Goal: Information Seeking & Learning: Learn about a topic

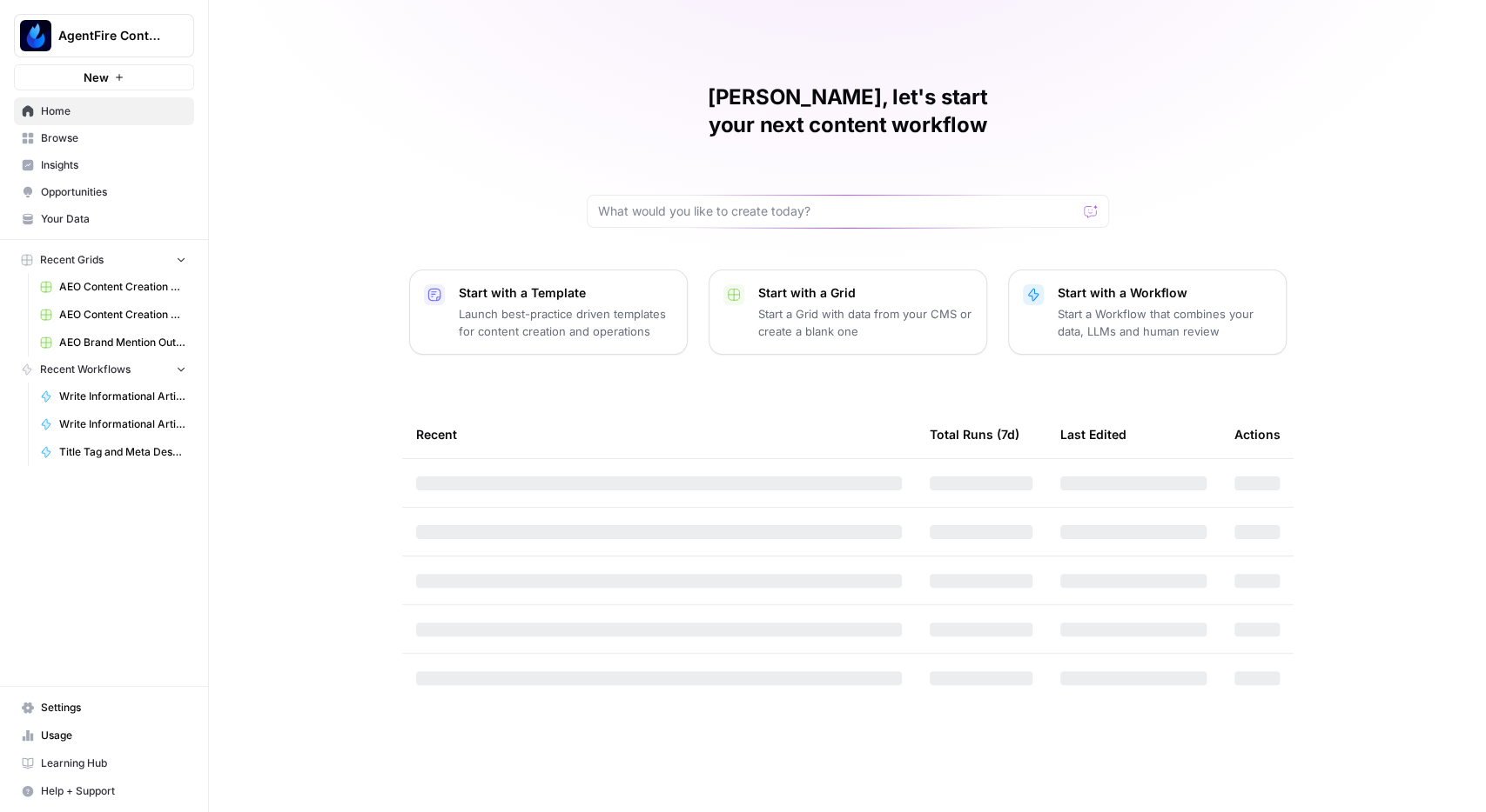
click at [81, 162] on span "Insights" at bounding box center [113, 165] width 145 height 15
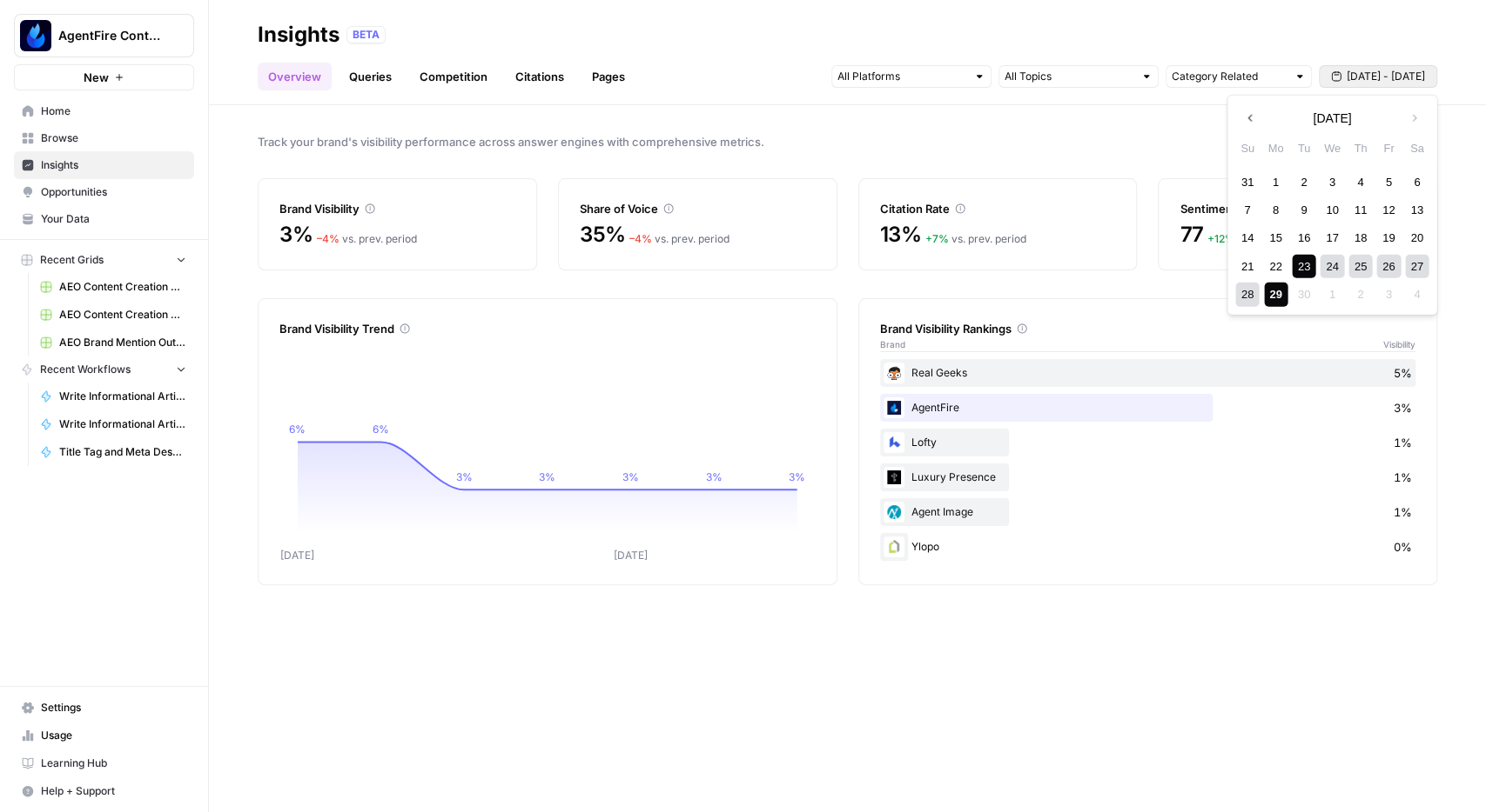
click at [1359, 82] on span "[DATE] - [DATE]" at bounding box center [1385, 76] width 78 height 15
click at [1268, 179] on div "1" at bounding box center [1275, 181] width 24 height 24
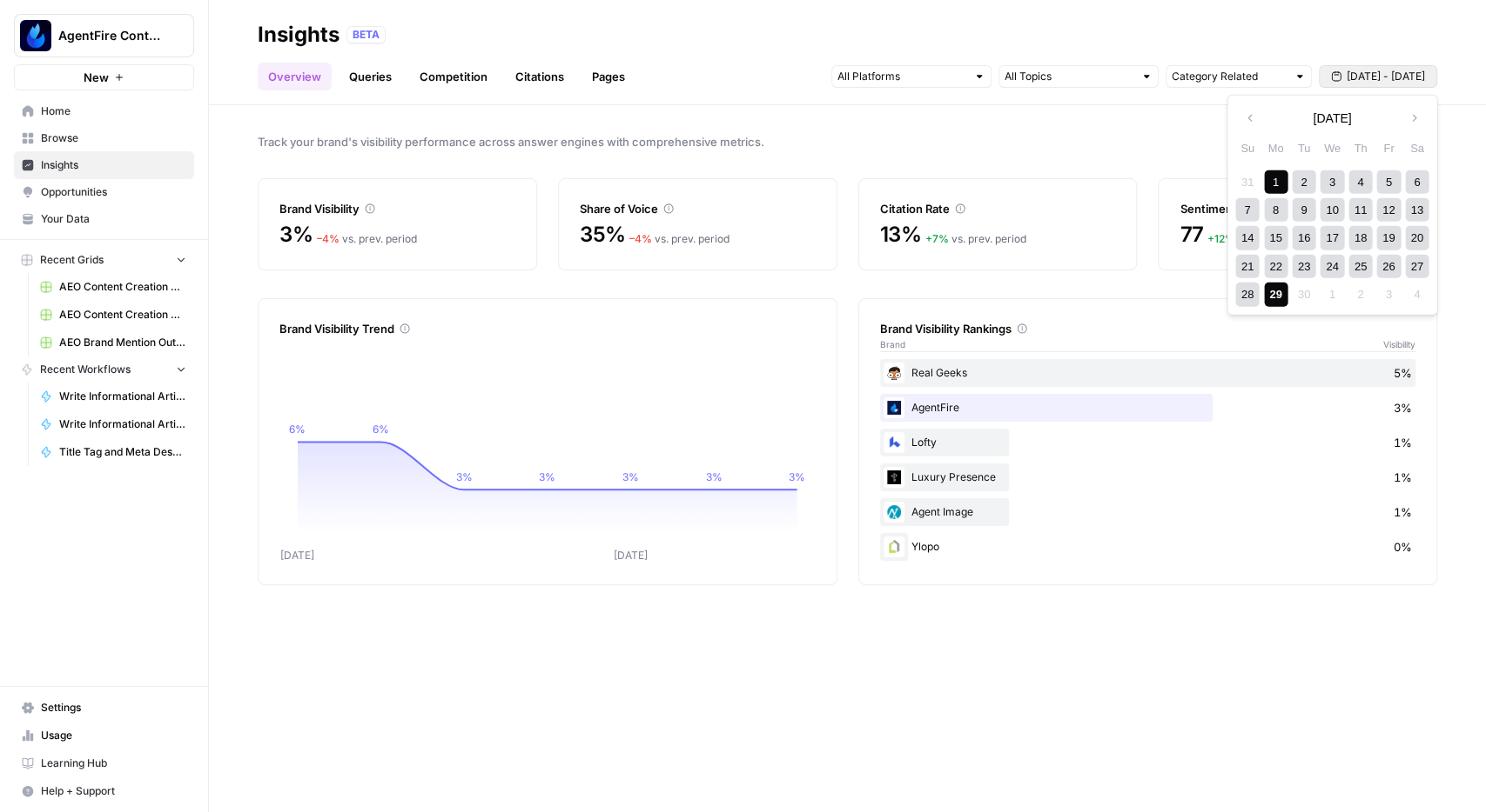
click at [1275, 298] on div "29" at bounding box center [1275, 295] width 24 height 24
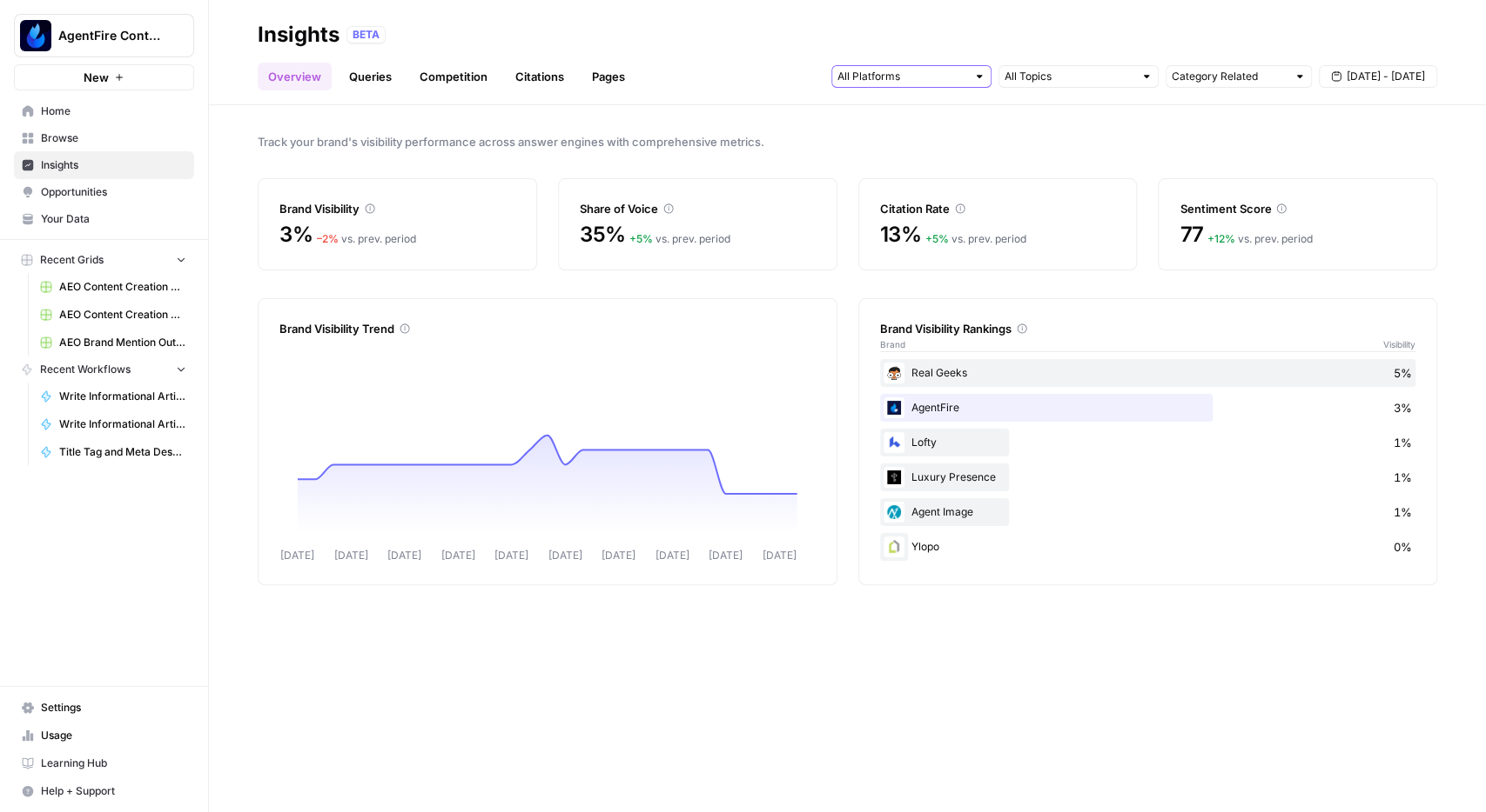
click at [960, 71] on input "text" at bounding box center [901, 76] width 129 height 17
click at [978, 43] on div "BETA" at bounding box center [891, 34] width 1090 height 17
click at [976, 78] on div at bounding box center [979, 76] width 12 height 12
click at [1022, 24] on div "Insights BETA" at bounding box center [847, 34] width 1179 height 28
click at [536, 75] on link "Citations" at bounding box center [539, 76] width 70 height 28
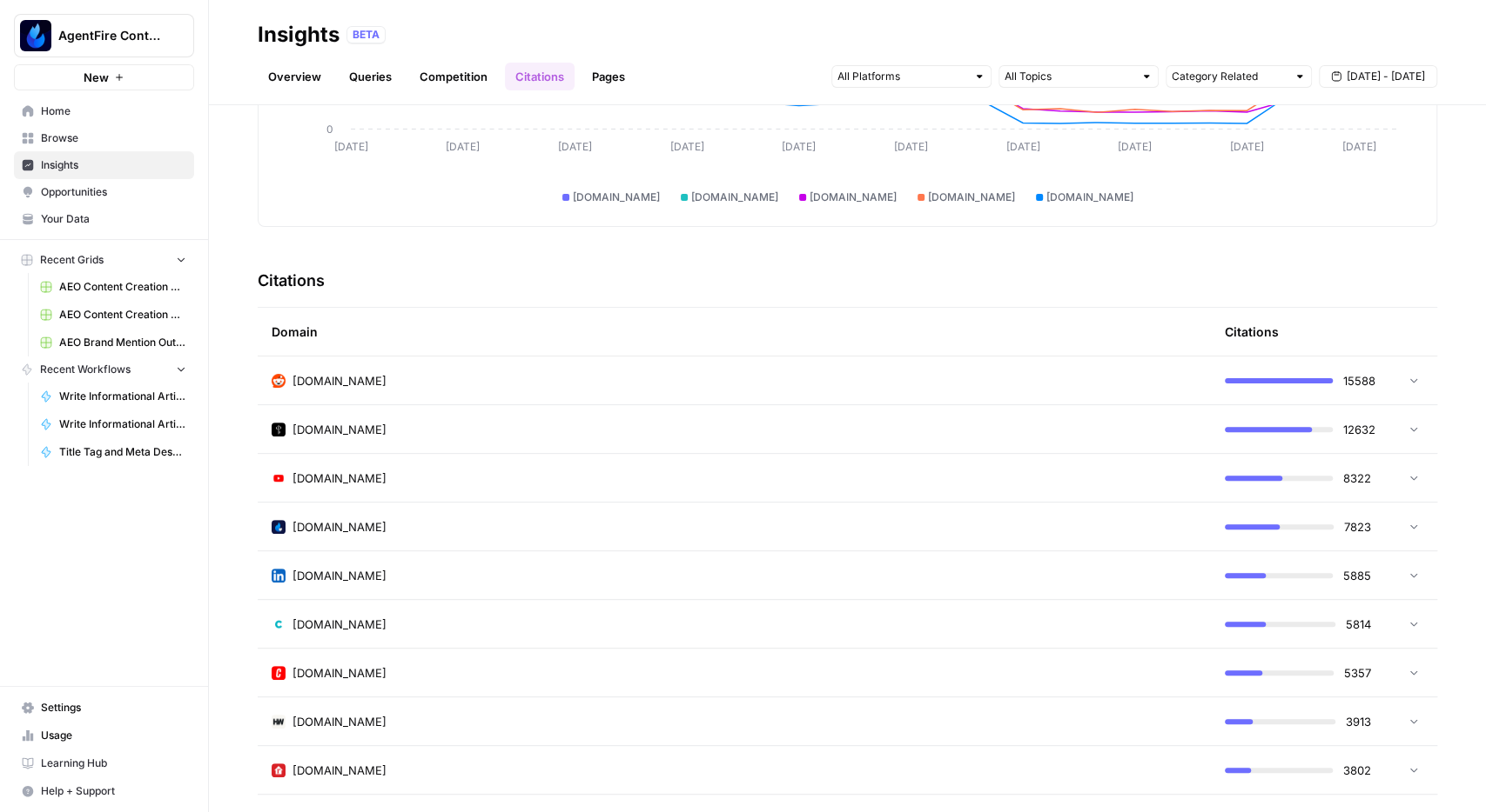
scroll to position [272, 0]
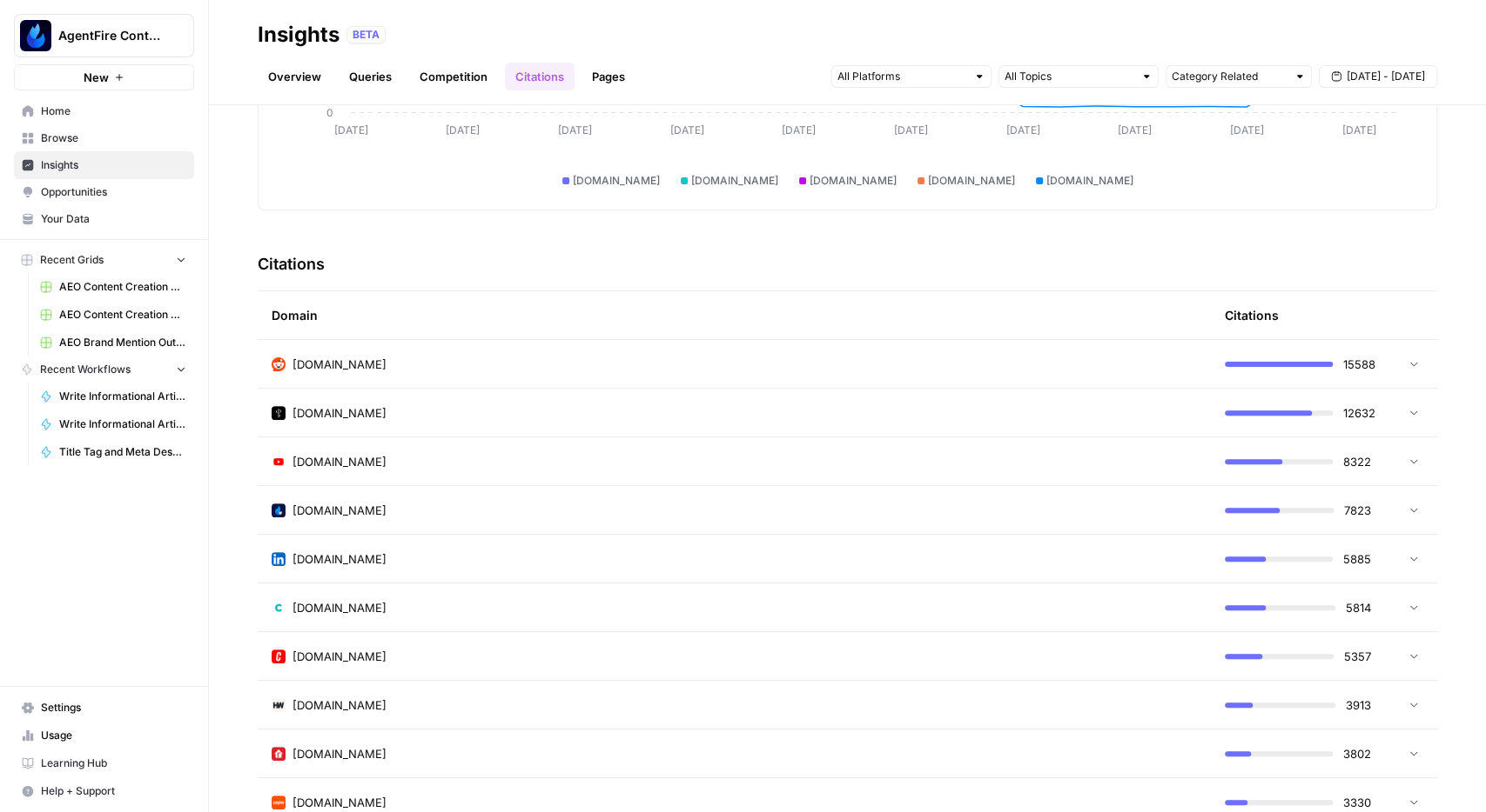
click at [1409, 365] on icon at bounding box center [1412, 363] width 12 height 12
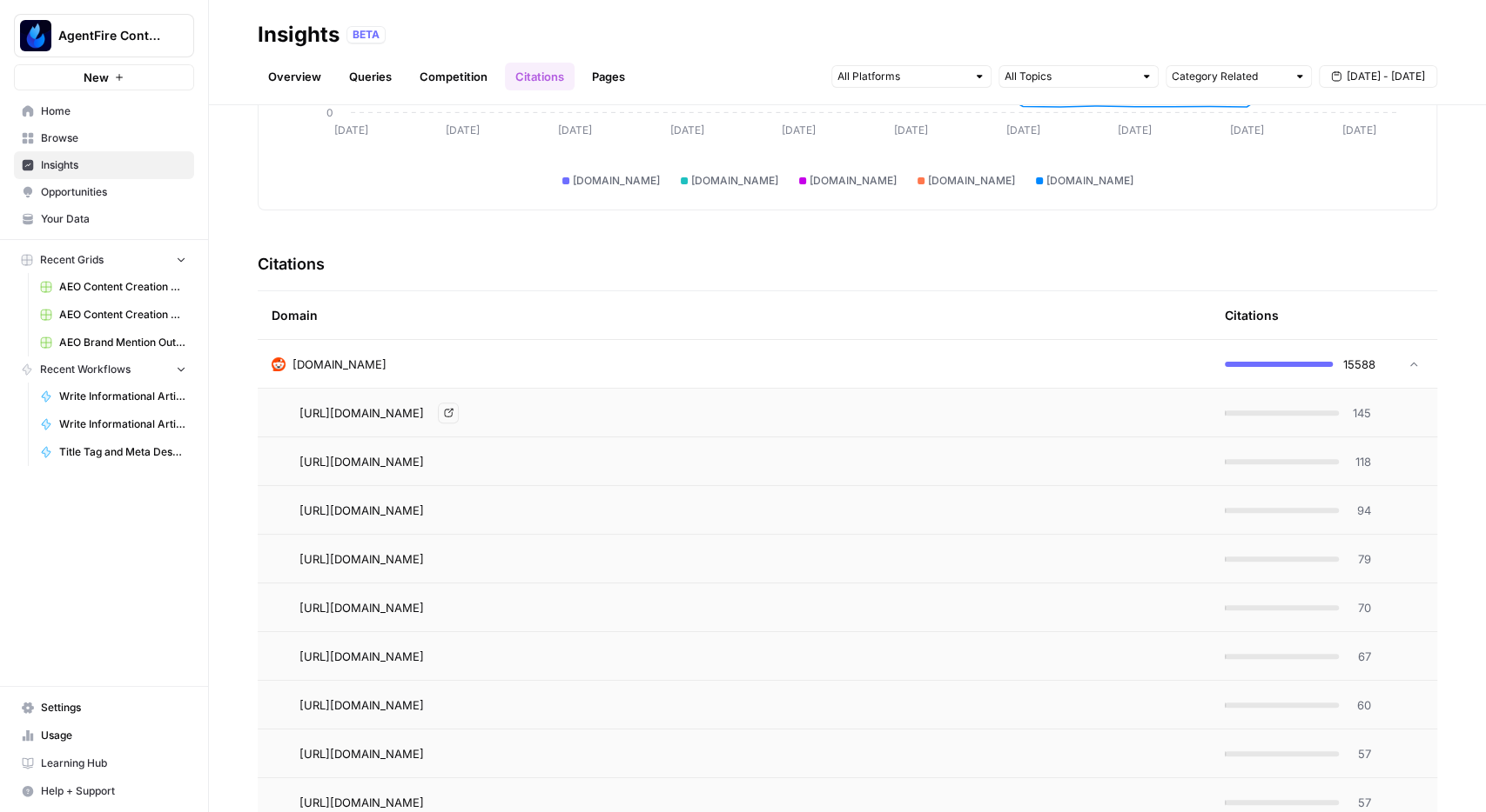
click at [424, 417] on span "[URL][DOMAIN_NAME]" at bounding box center [361, 413] width 124 height 17
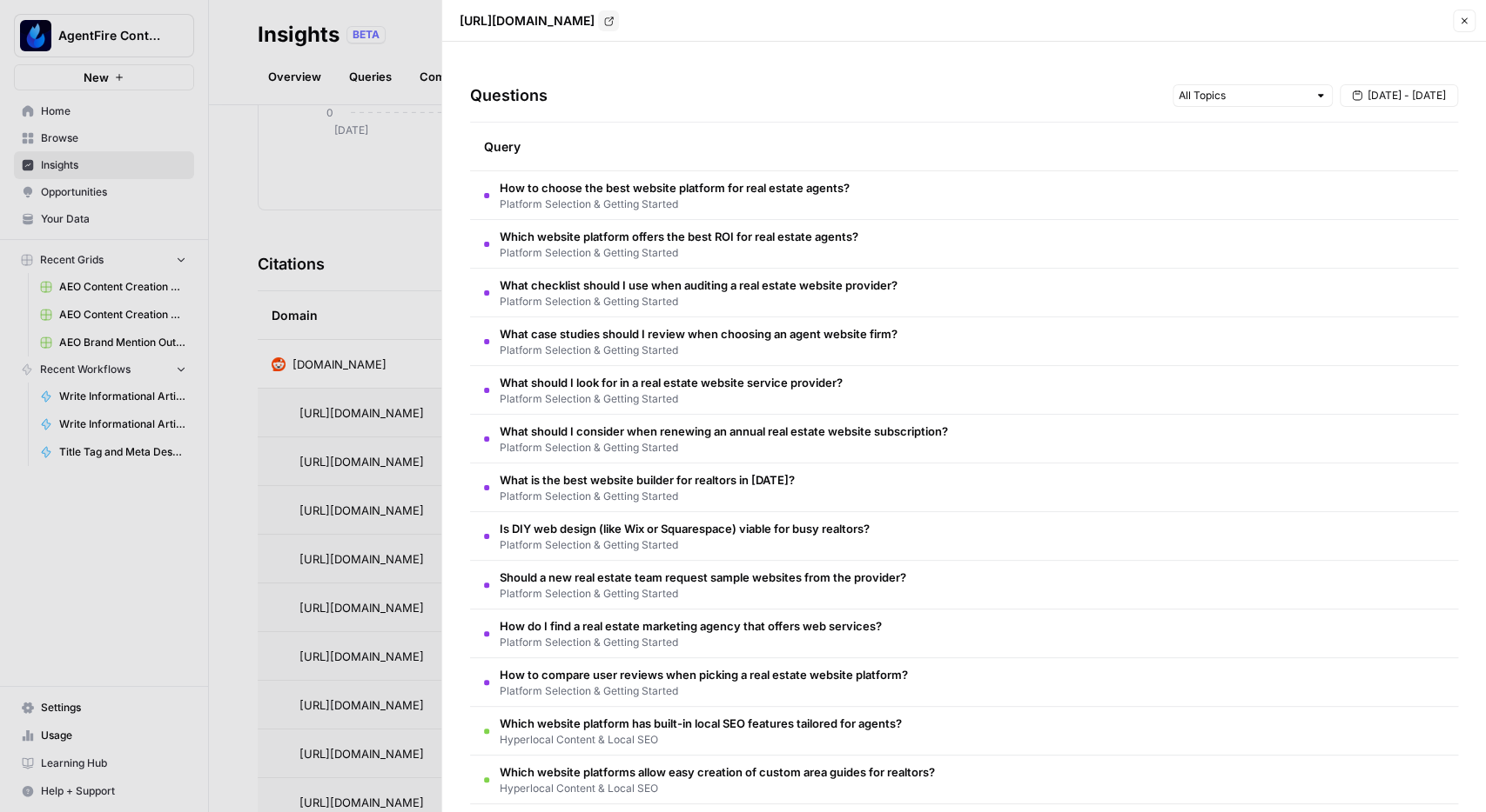
click at [788, 201] on span "Platform Selection & Getting Started" at bounding box center [674, 204] width 349 height 15
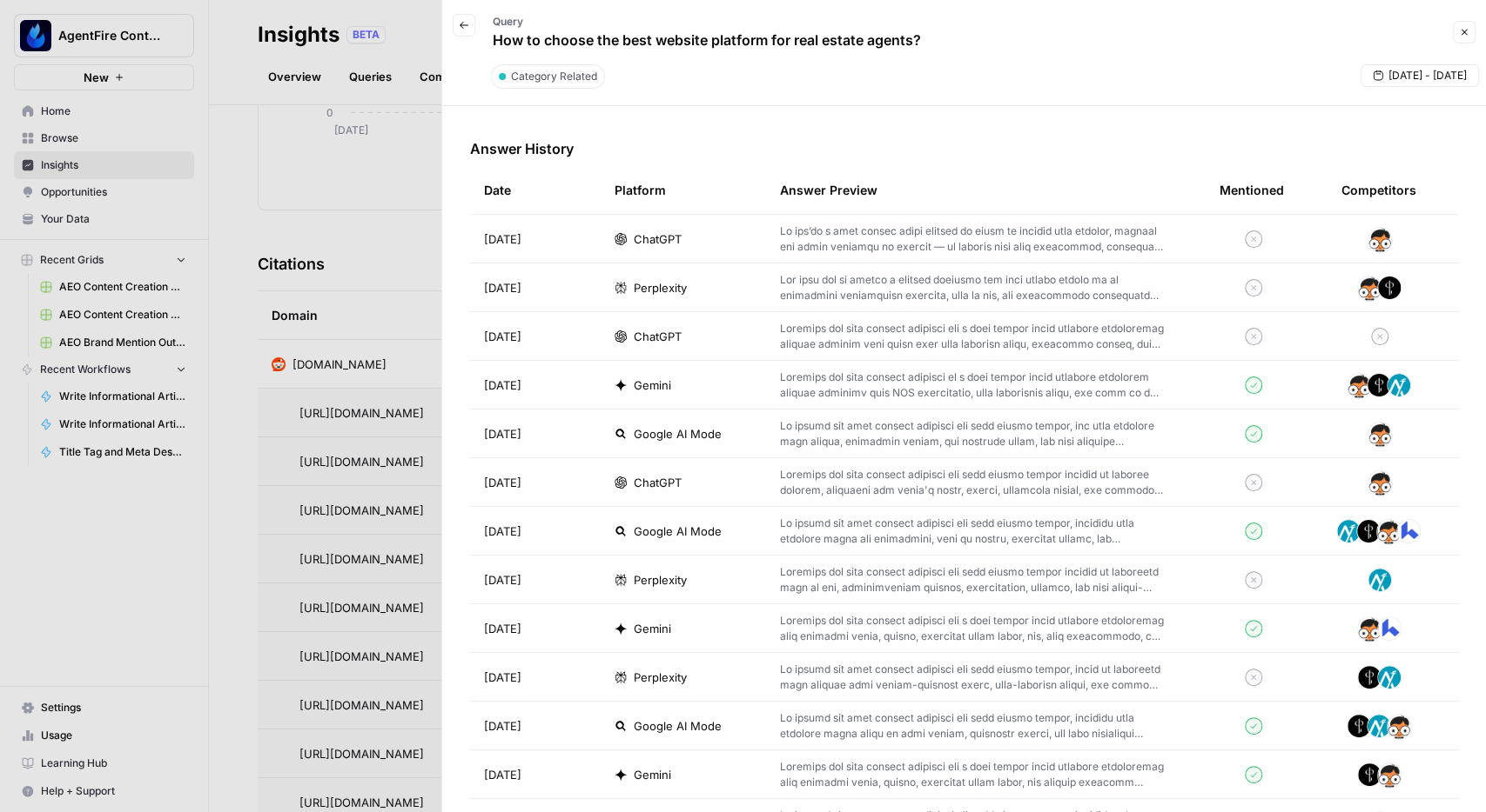
scroll to position [504, 0]
click at [1463, 29] on icon "button" at bounding box center [1464, 33] width 11 height 11
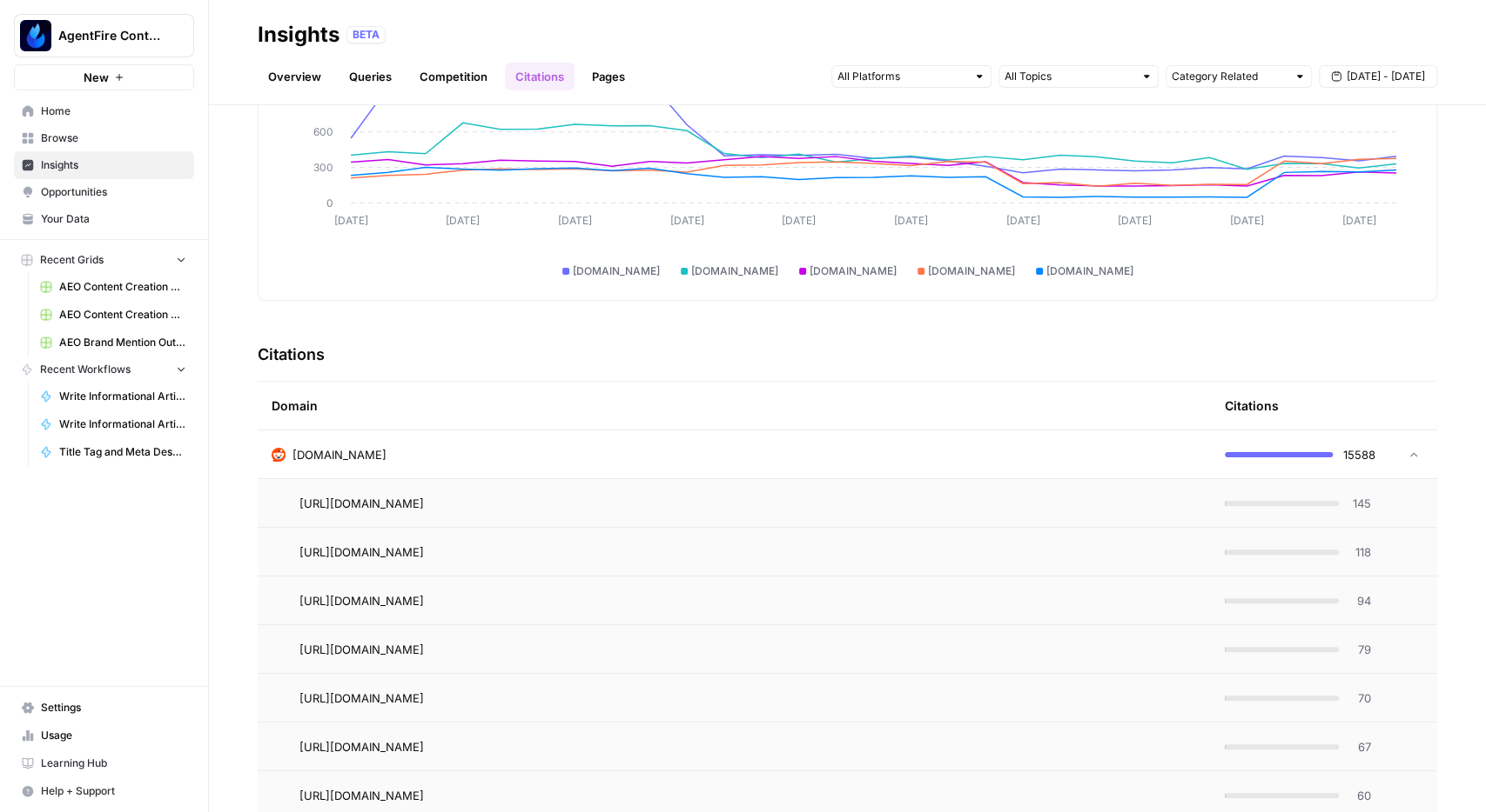
scroll to position [171, 0]
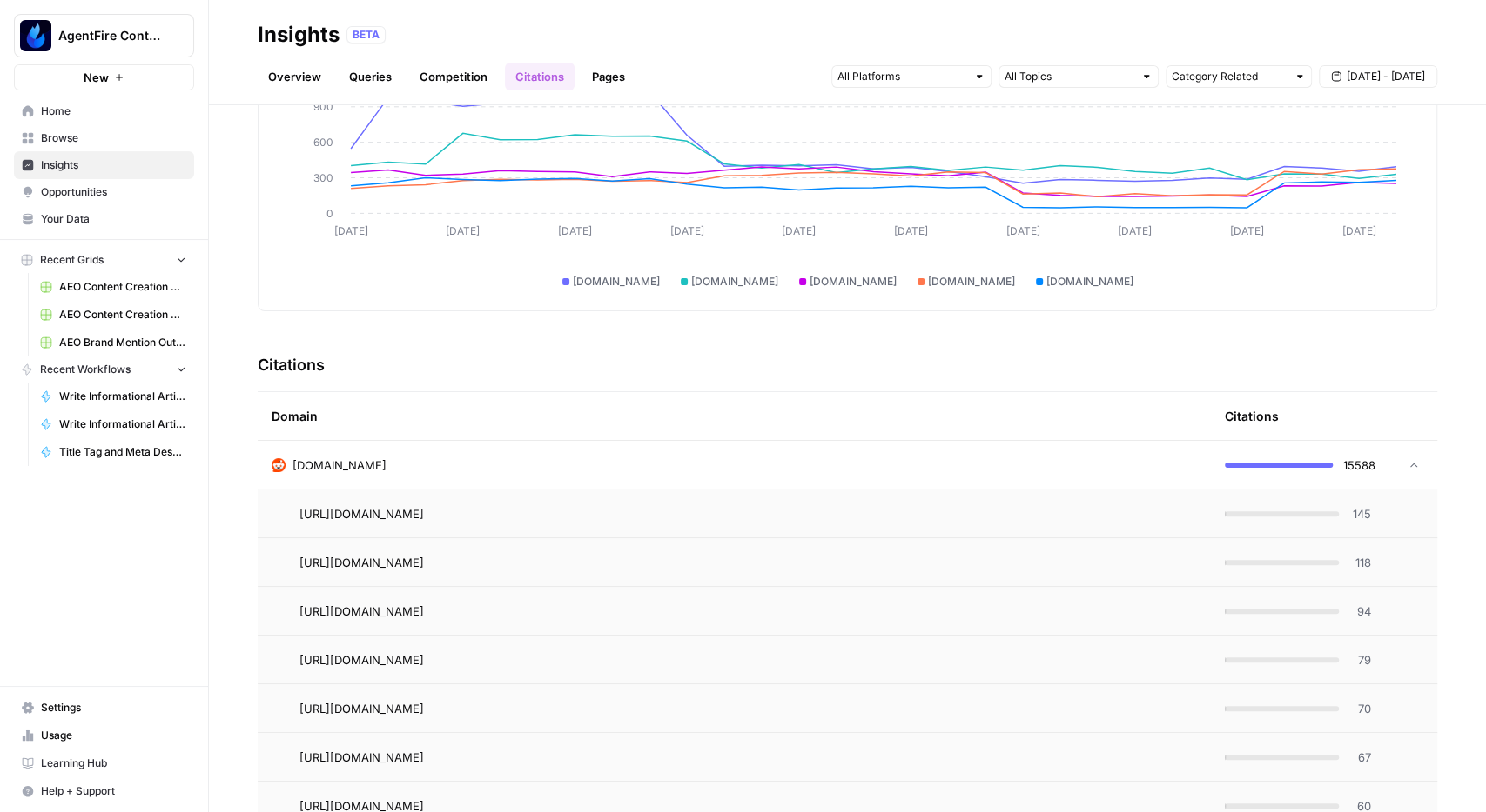
click at [481, 468] on div "[DOMAIN_NAME]" at bounding box center [733, 465] width 925 height 17
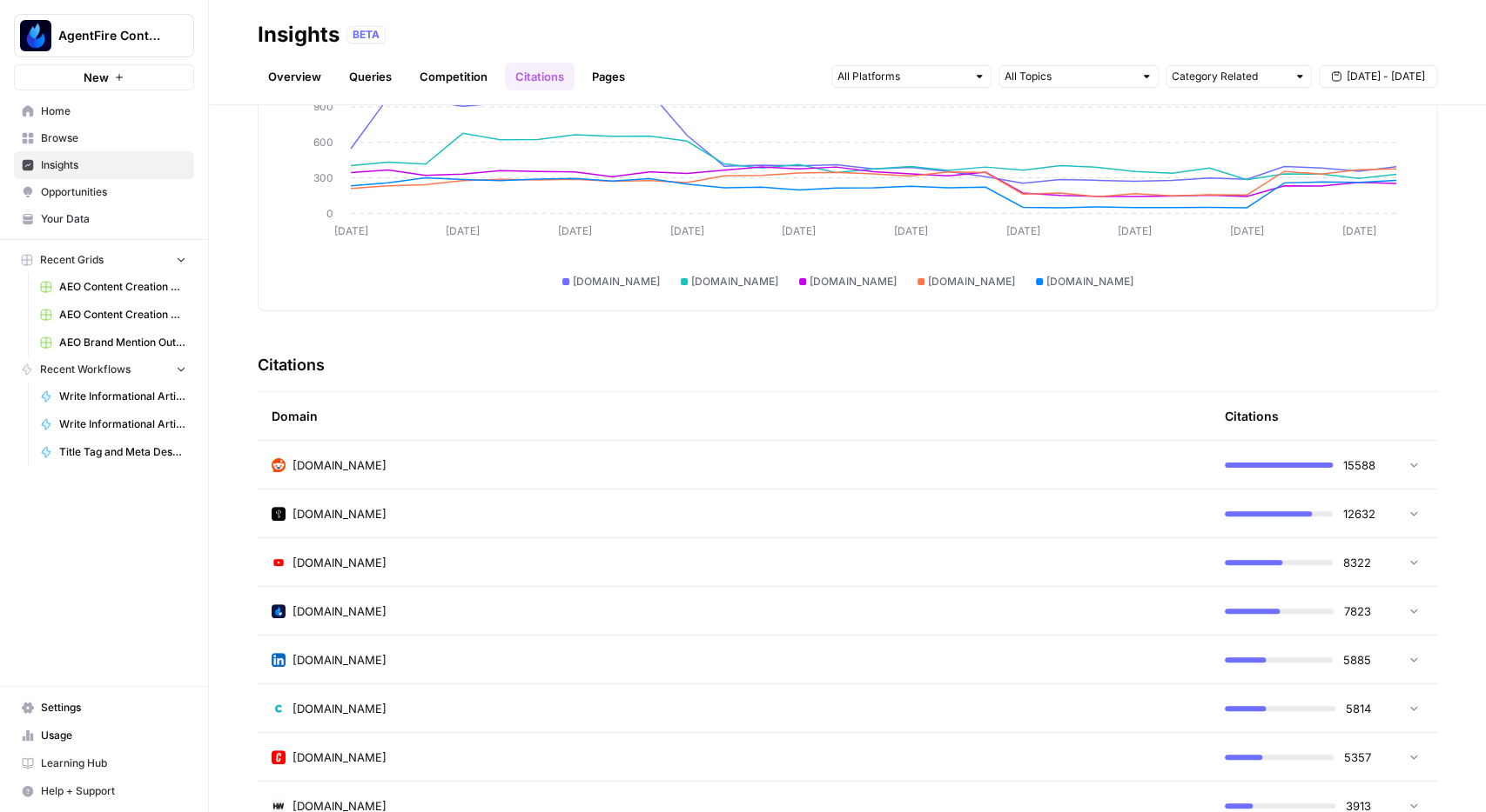
click at [379, 75] on link "Queries" at bounding box center [370, 76] width 64 height 28
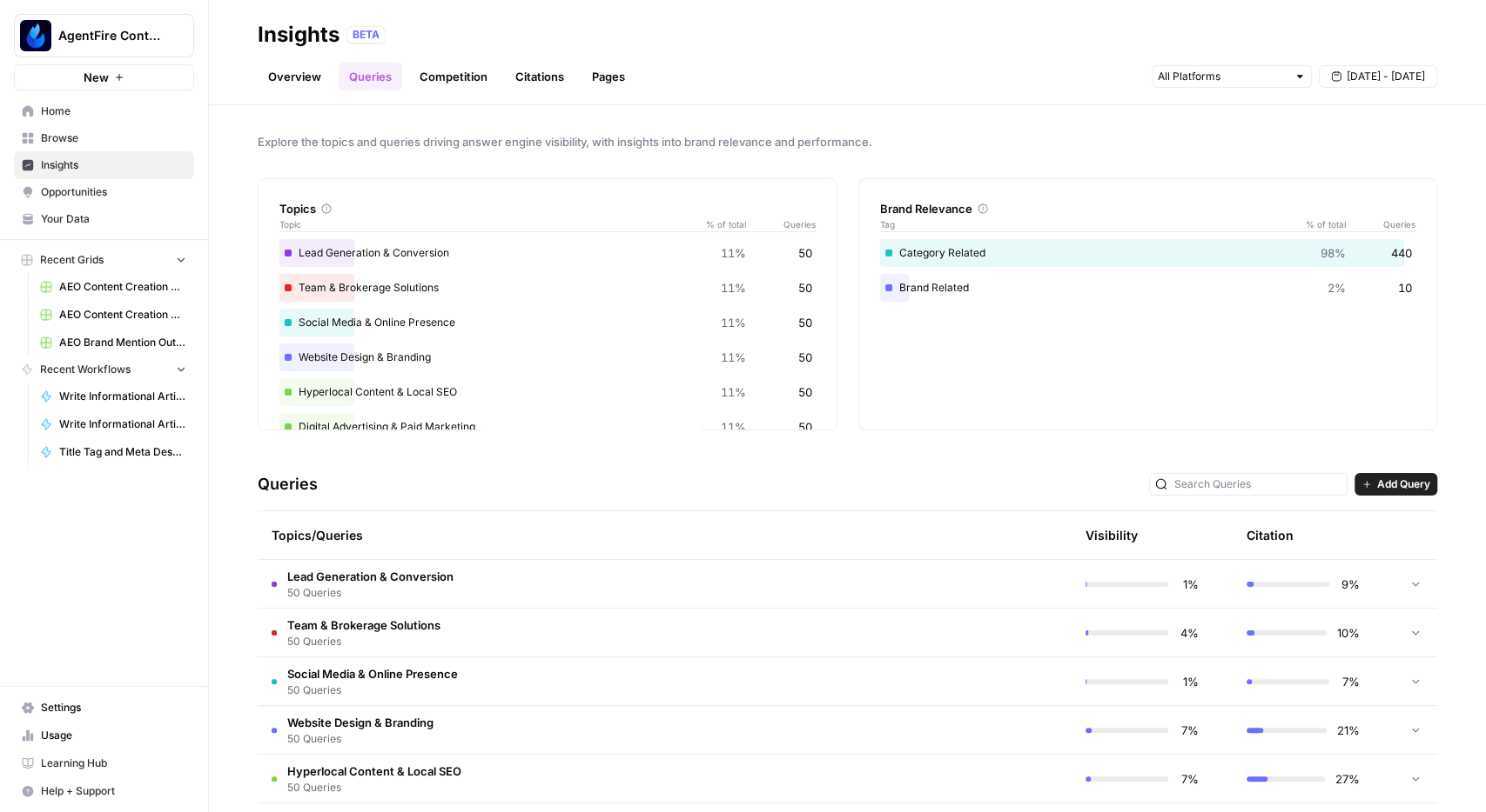
click at [523, 78] on link "Citations" at bounding box center [539, 76] width 70 height 28
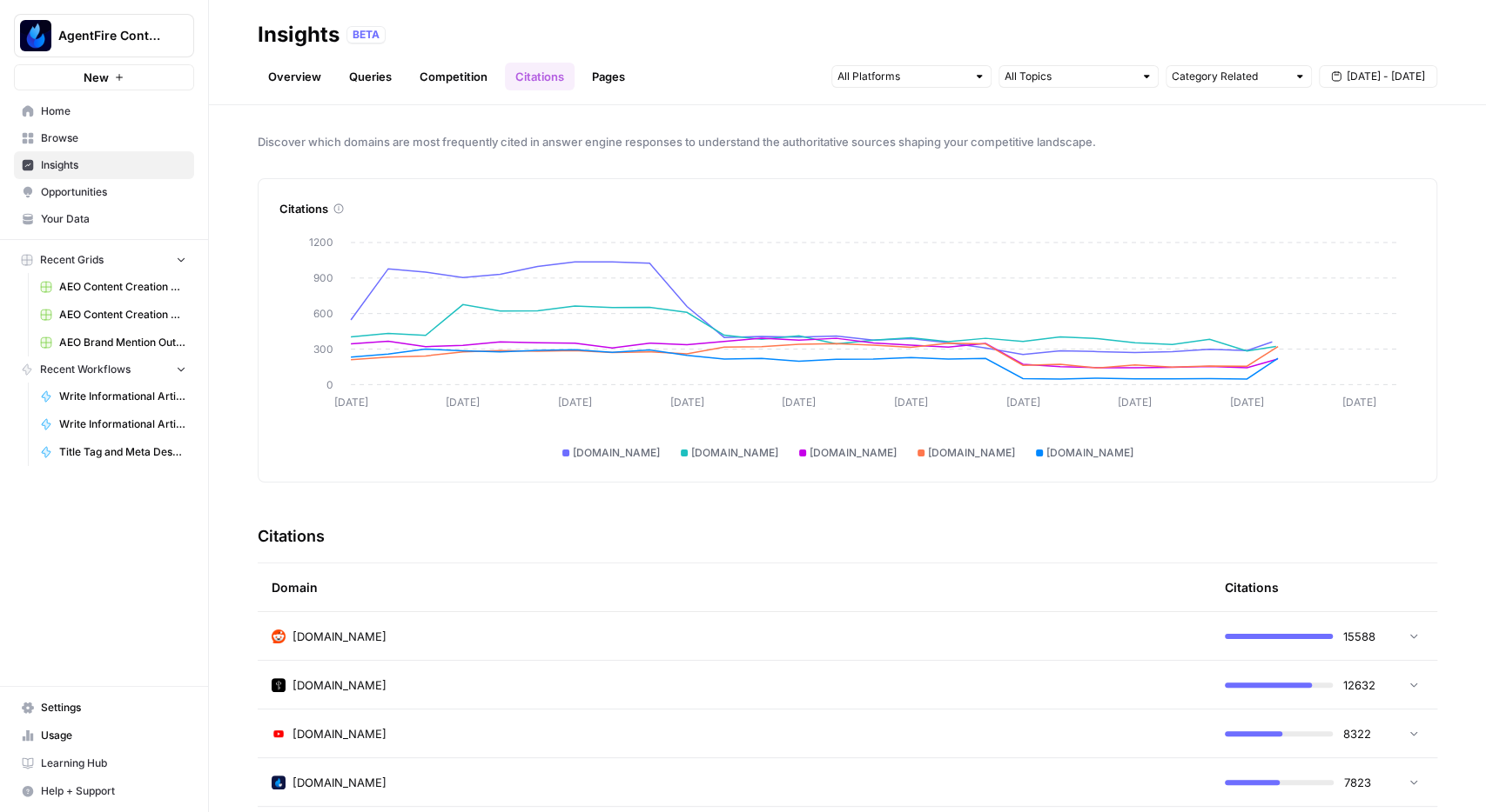
scroll to position [201, 0]
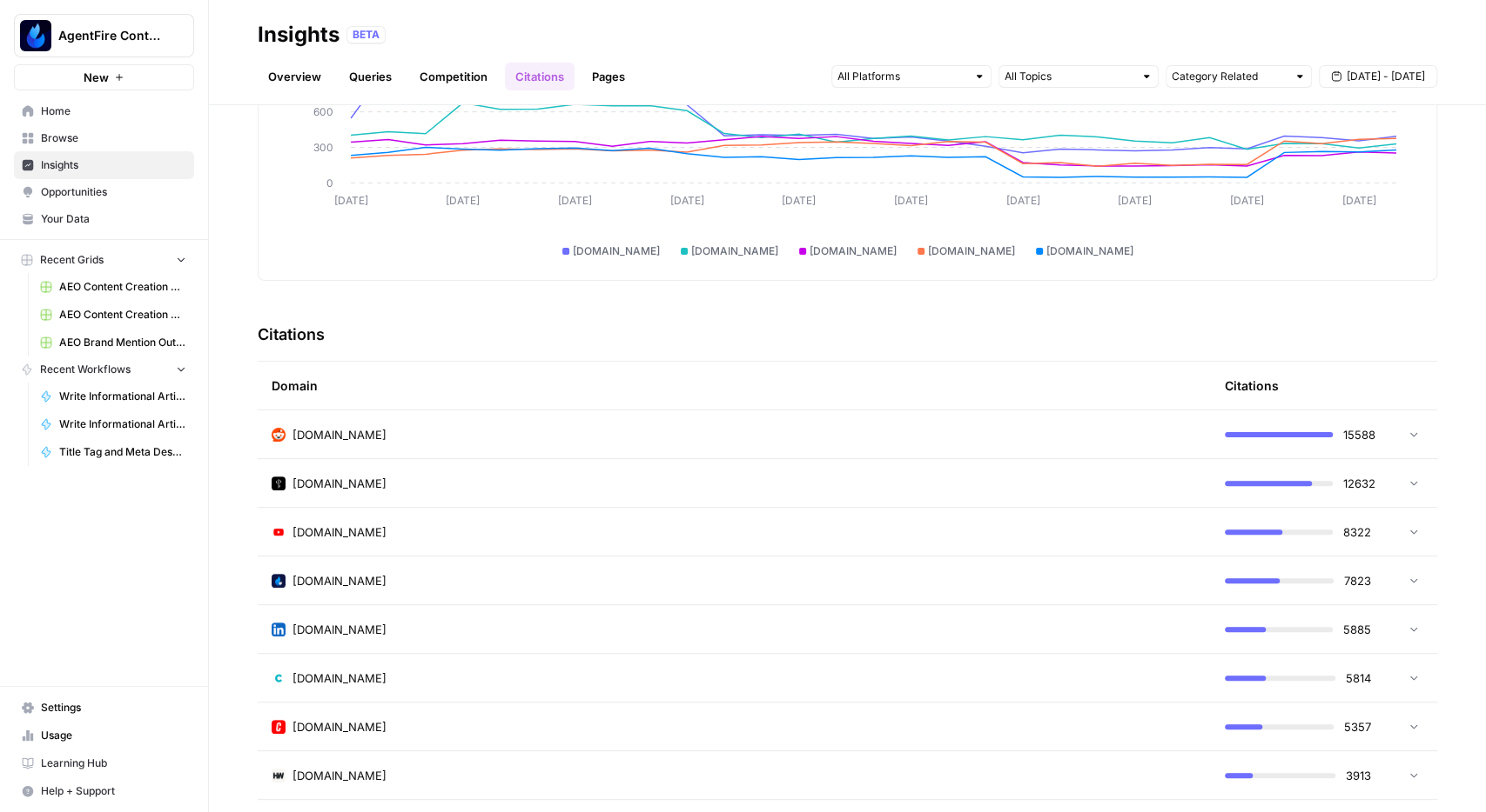
click at [1421, 430] on td at bounding box center [1411, 435] width 53 height 48
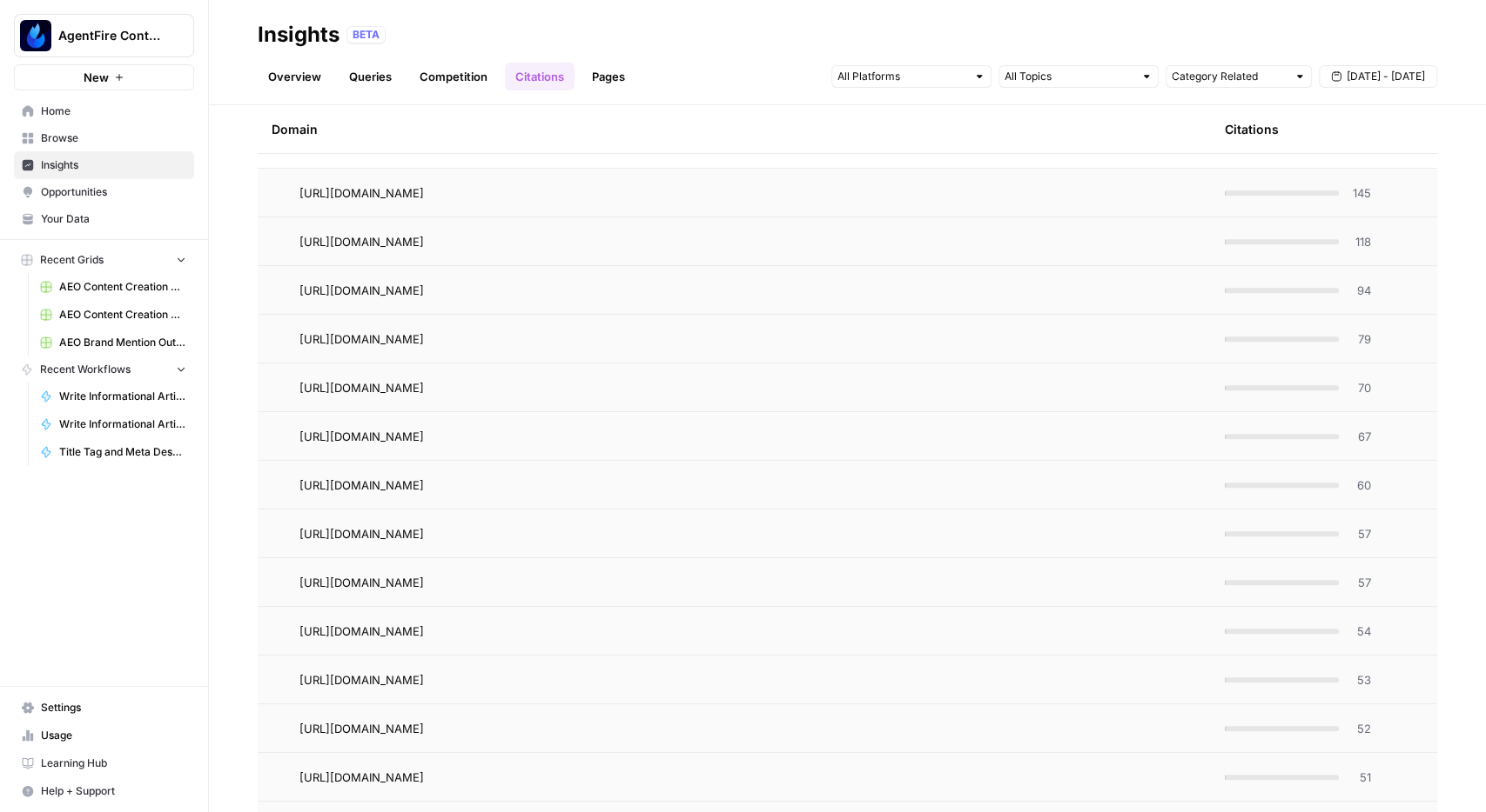
scroll to position [504, 0]
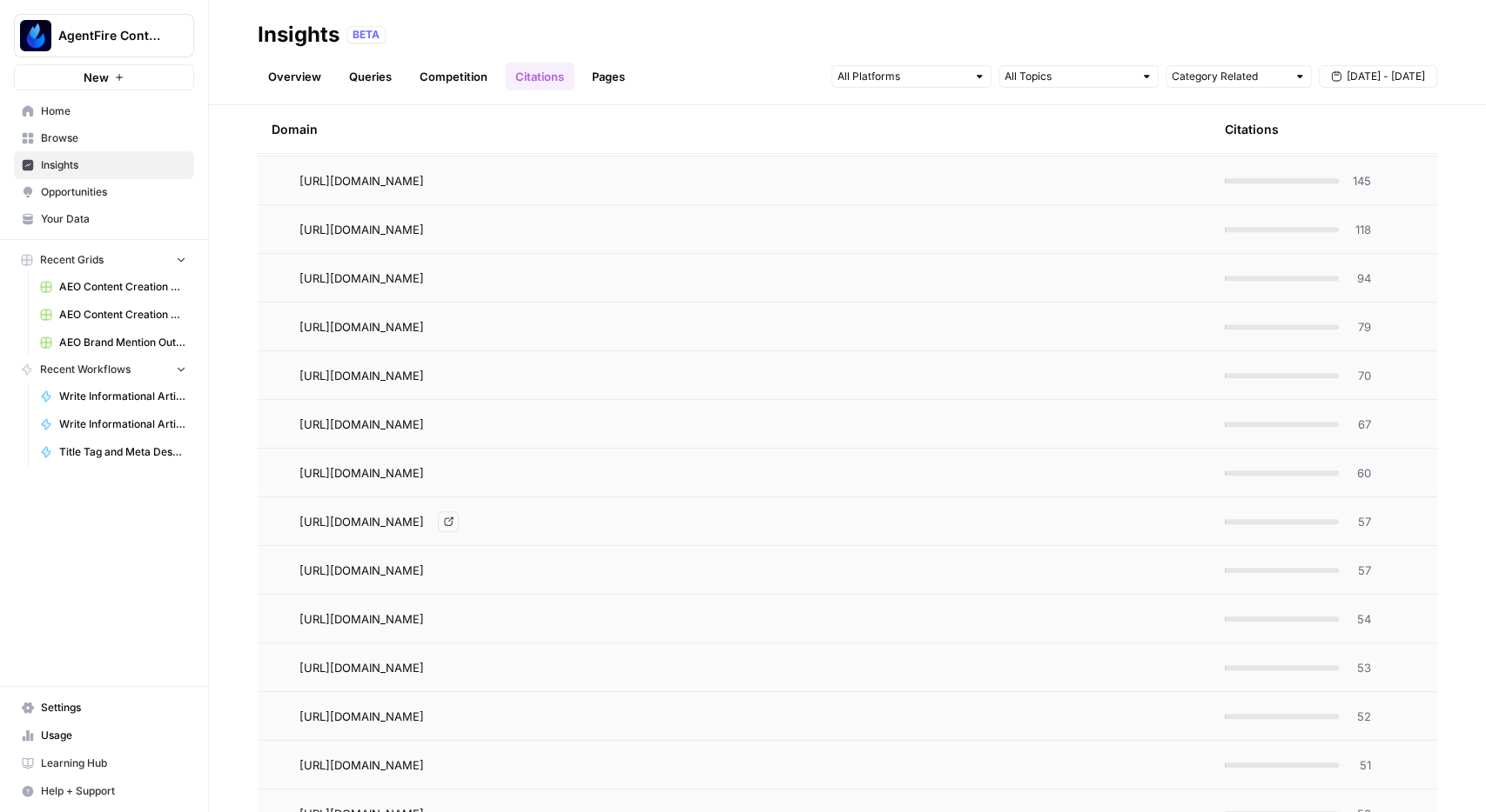
click at [424, 521] on span "[URL][DOMAIN_NAME]" at bounding box center [361, 522] width 124 height 17
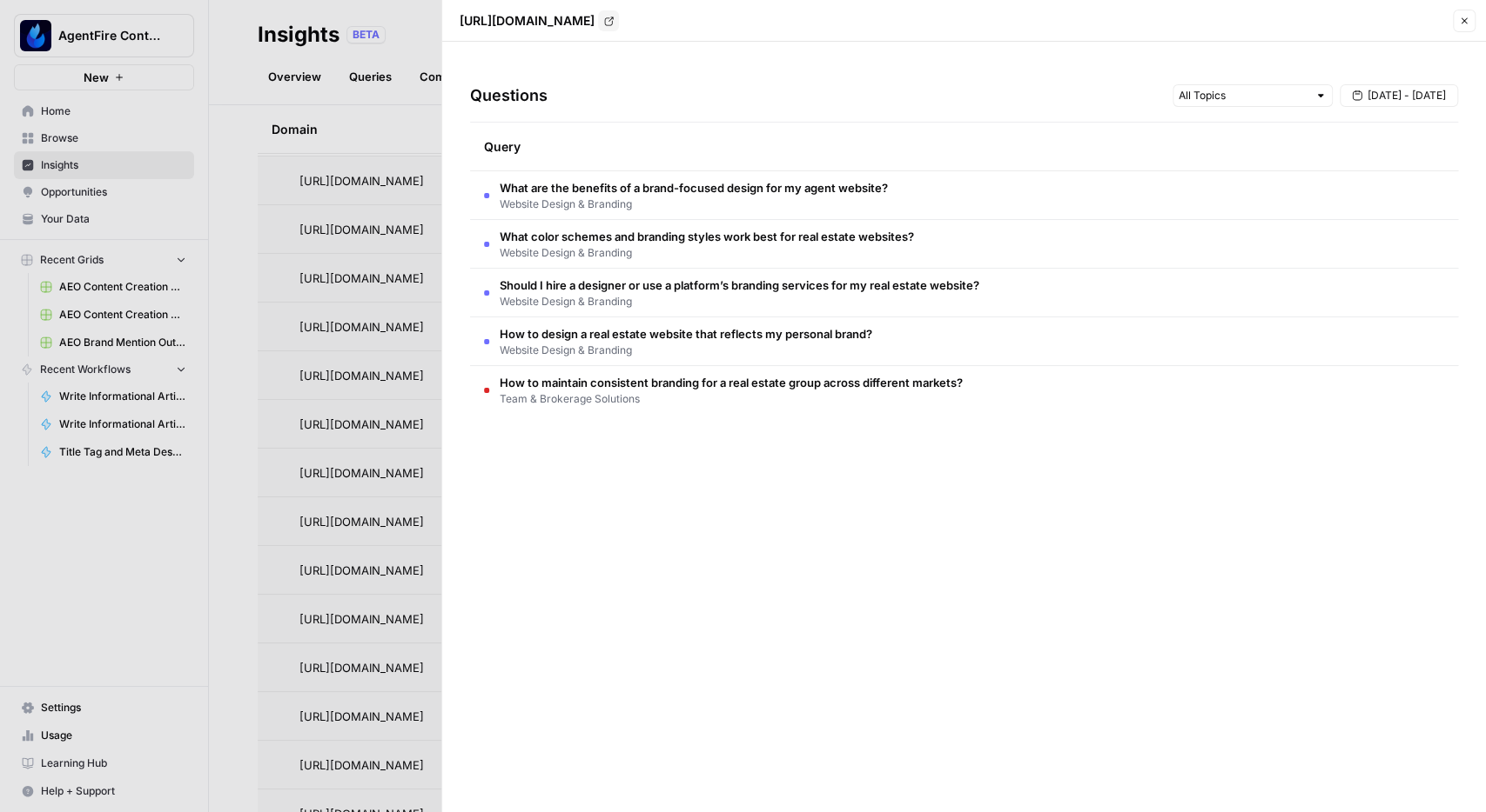
click at [544, 380] on span "How to maintain consistent branding for a real estate group across different ma…" at bounding box center [731, 382] width 463 height 17
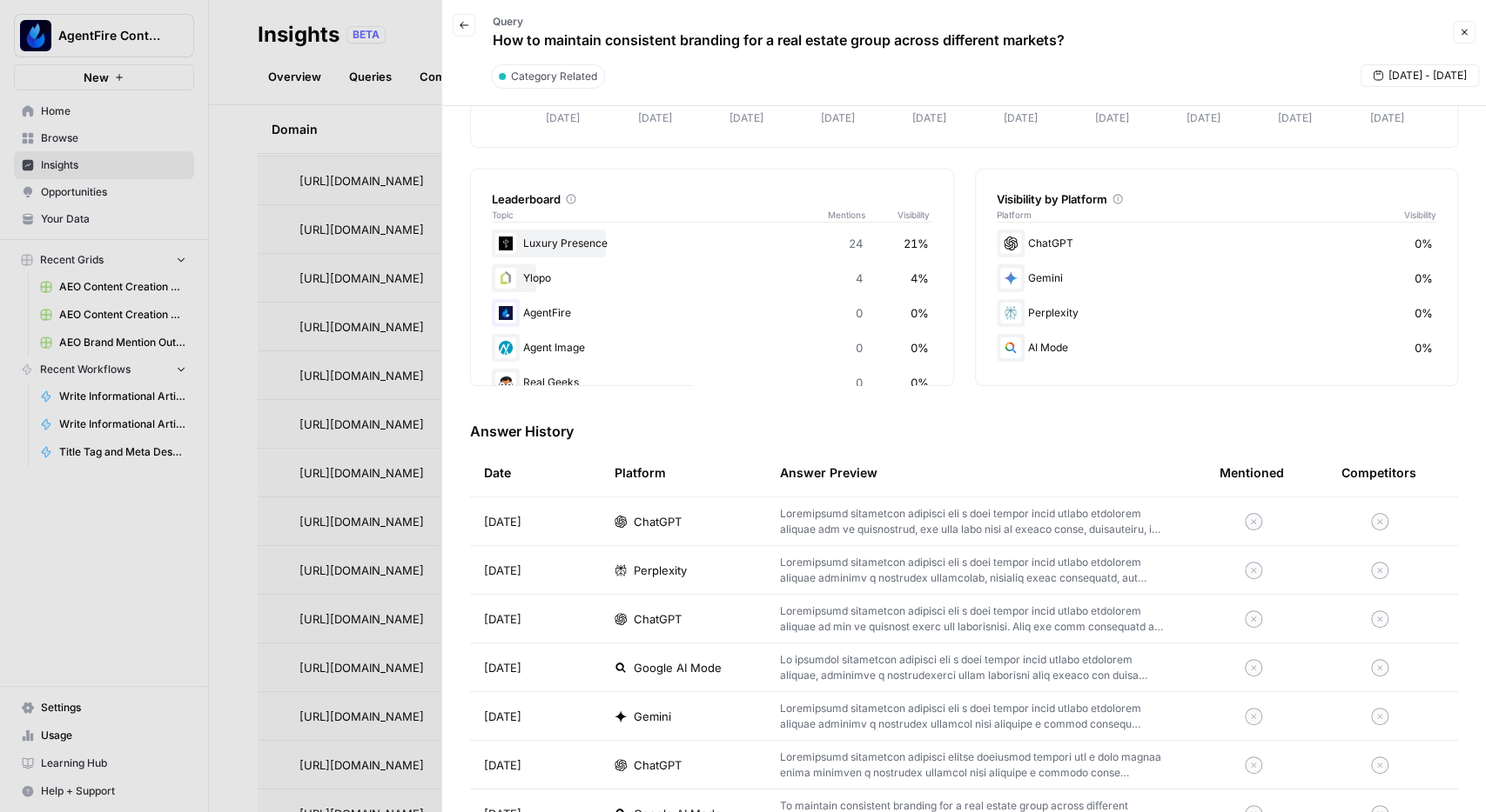
scroll to position [0, 0]
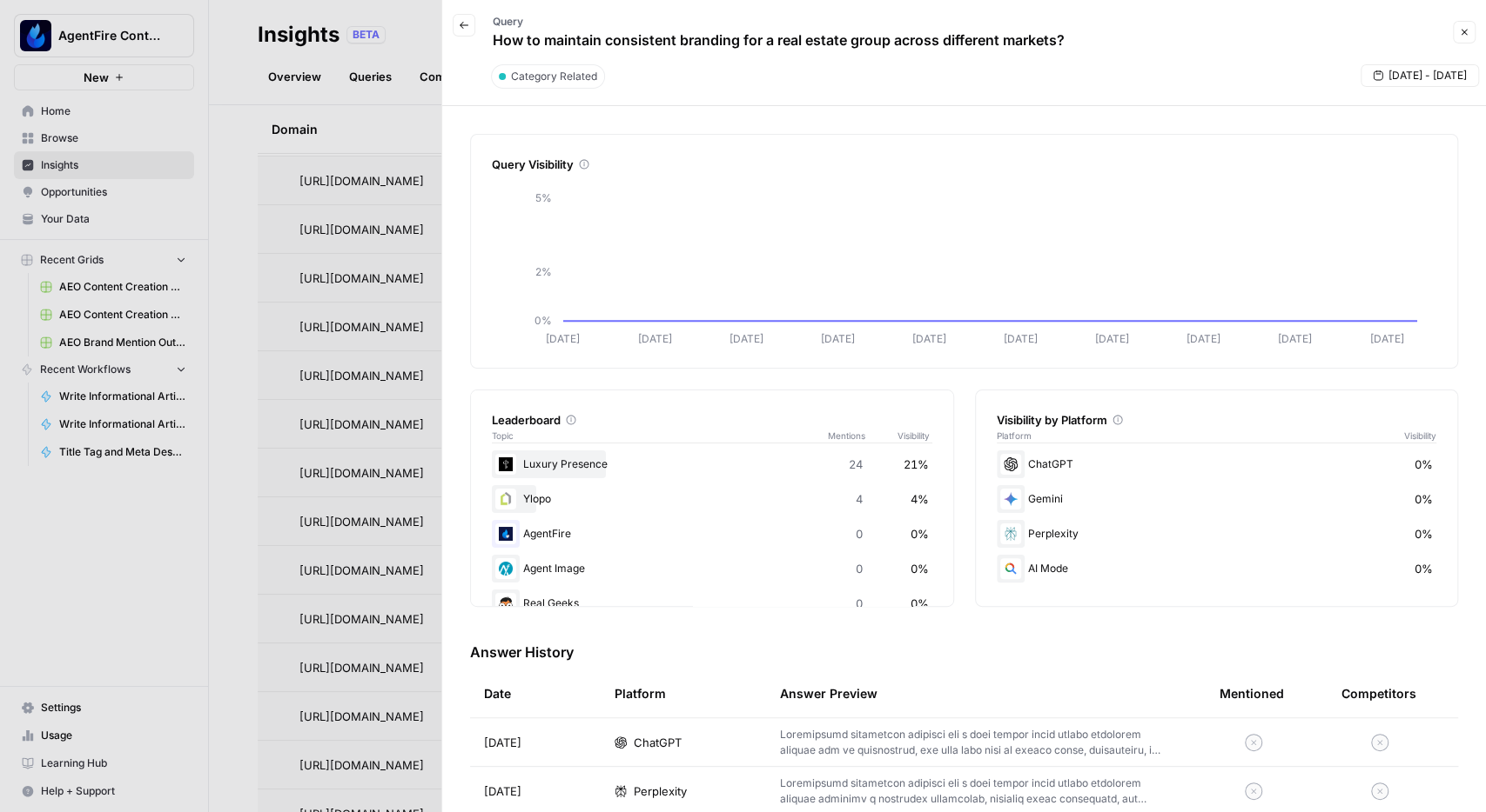
click at [379, 132] on div at bounding box center [743, 406] width 1486 height 812
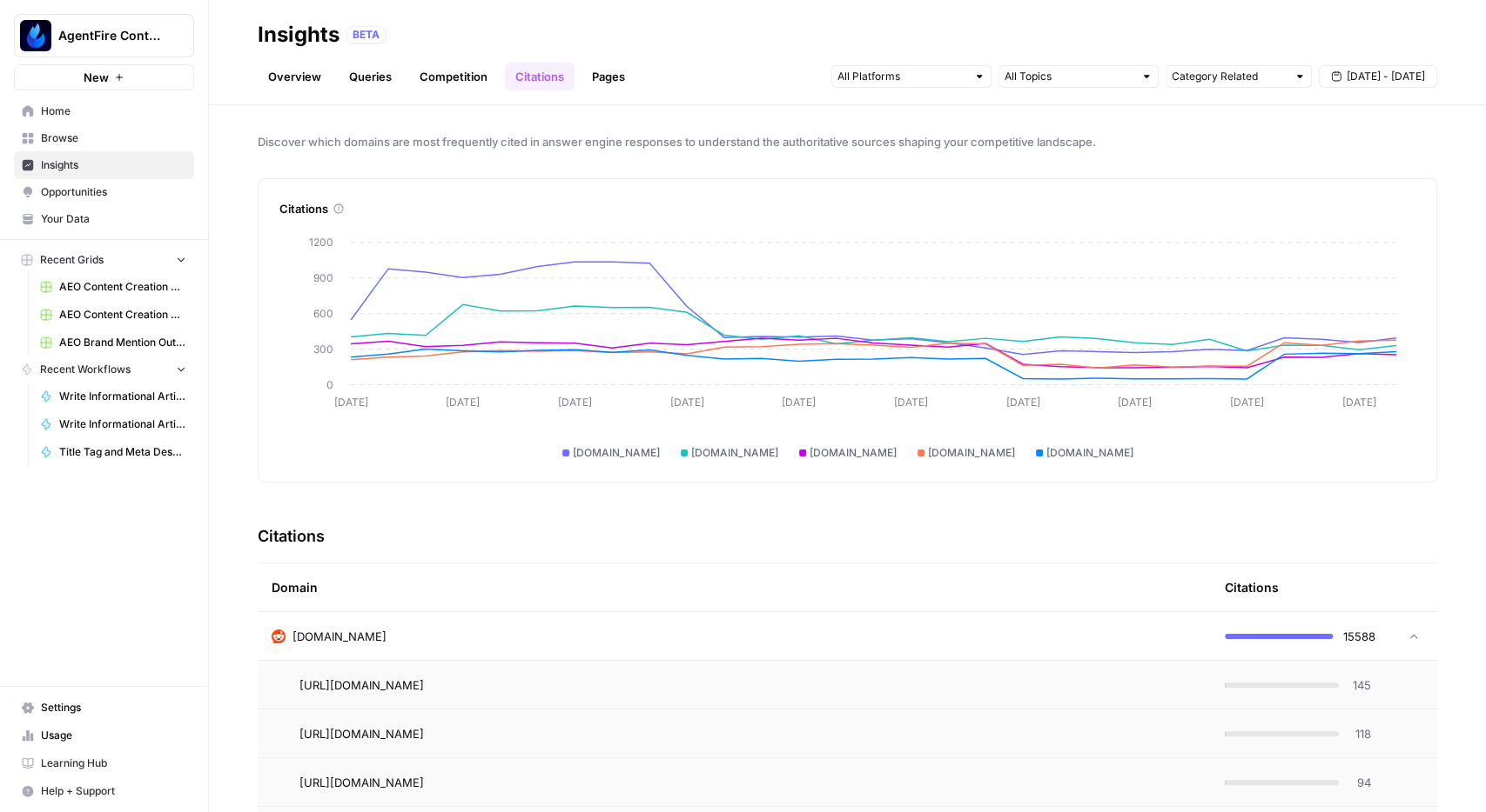
click at [490, 628] on div "[DOMAIN_NAME]" at bounding box center [733, 636] width 925 height 17
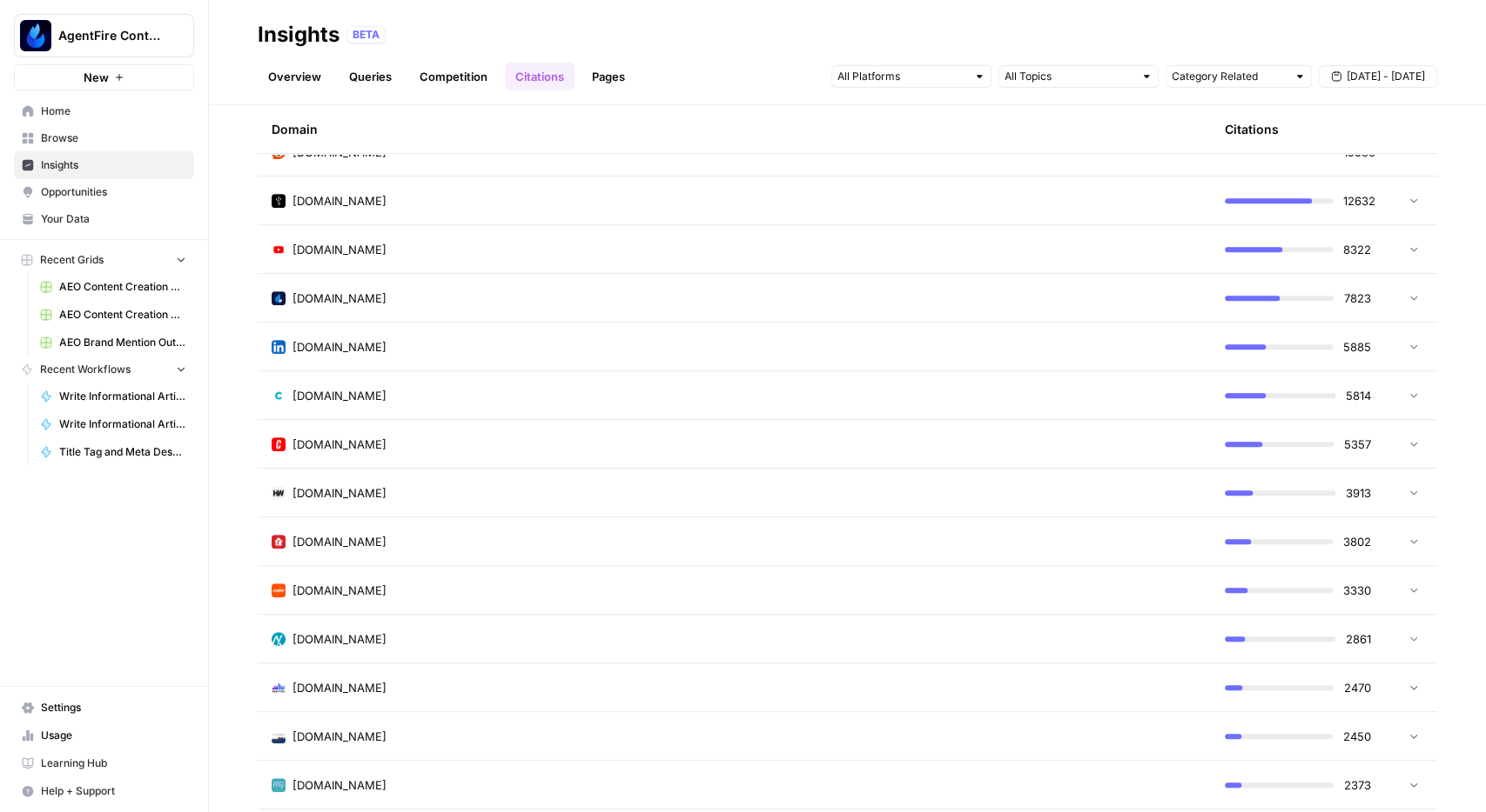
scroll to position [504, 0]
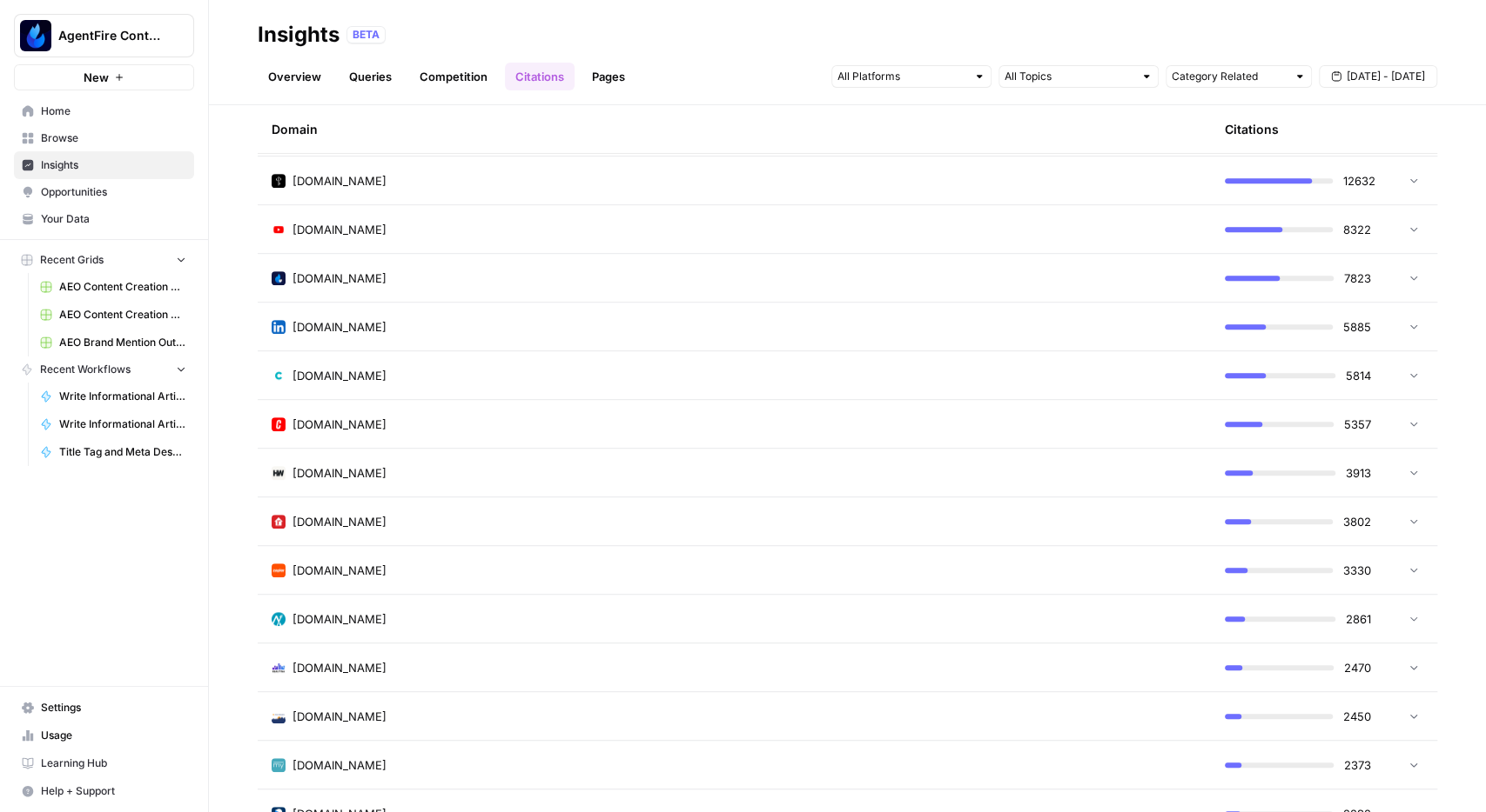
click at [426, 303] on td "[DOMAIN_NAME]" at bounding box center [734, 327] width 953 height 48
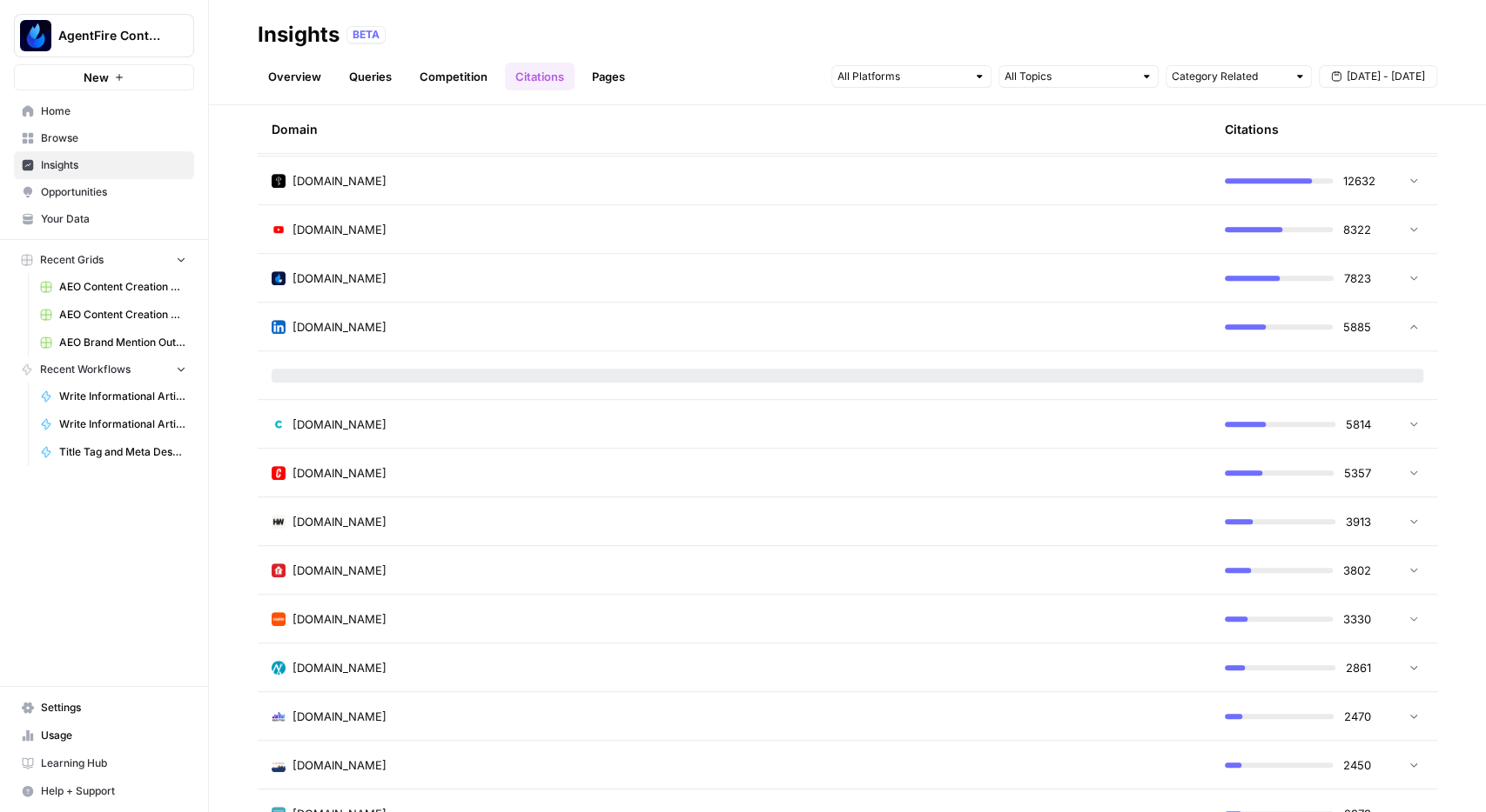
click at [427, 281] on div "[DOMAIN_NAME]" at bounding box center [733, 278] width 925 height 17
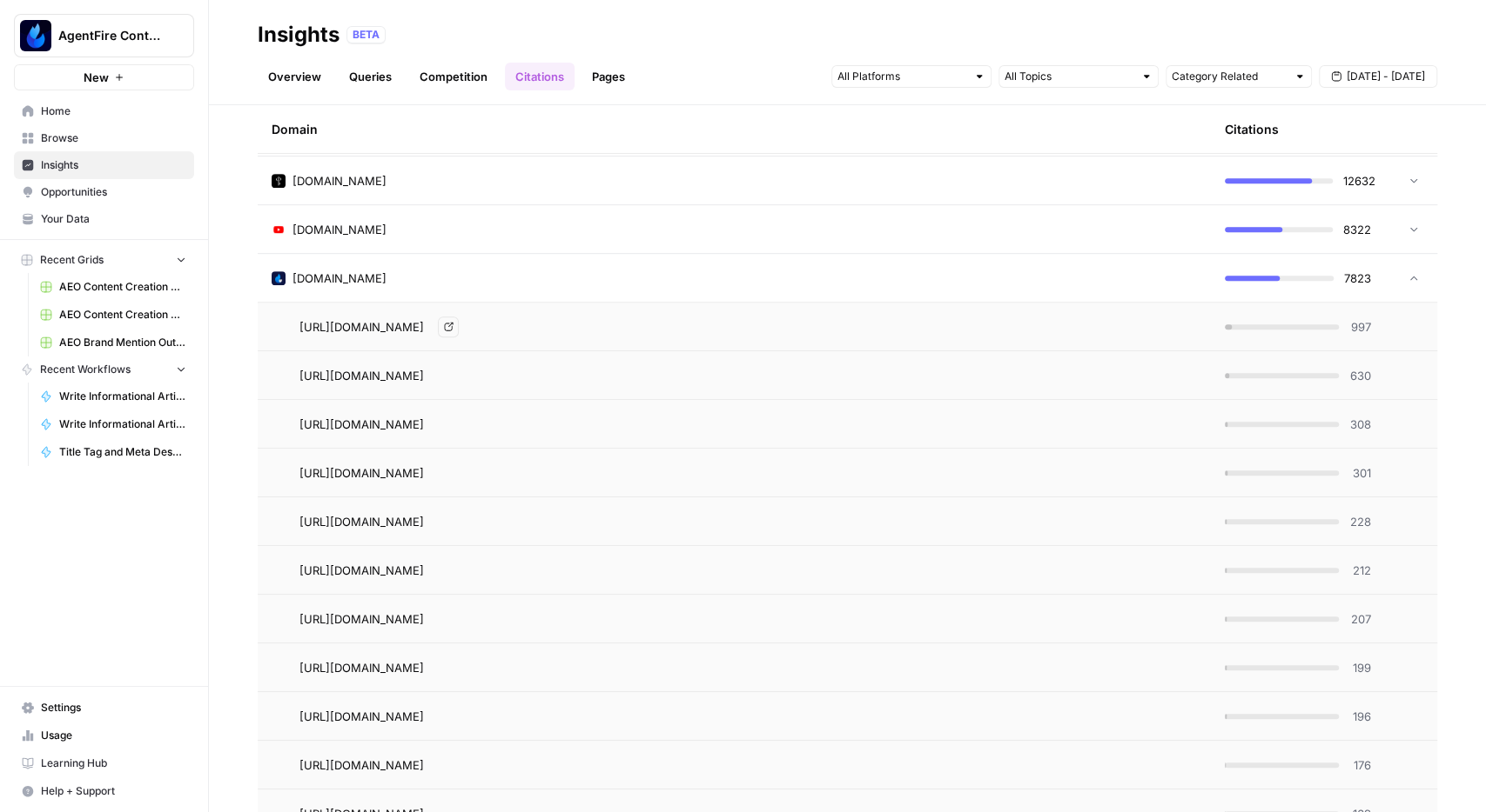
click at [424, 325] on span "[URL][DOMAIN_NAME]" at bounding box center [361, 327] width 124 height 17
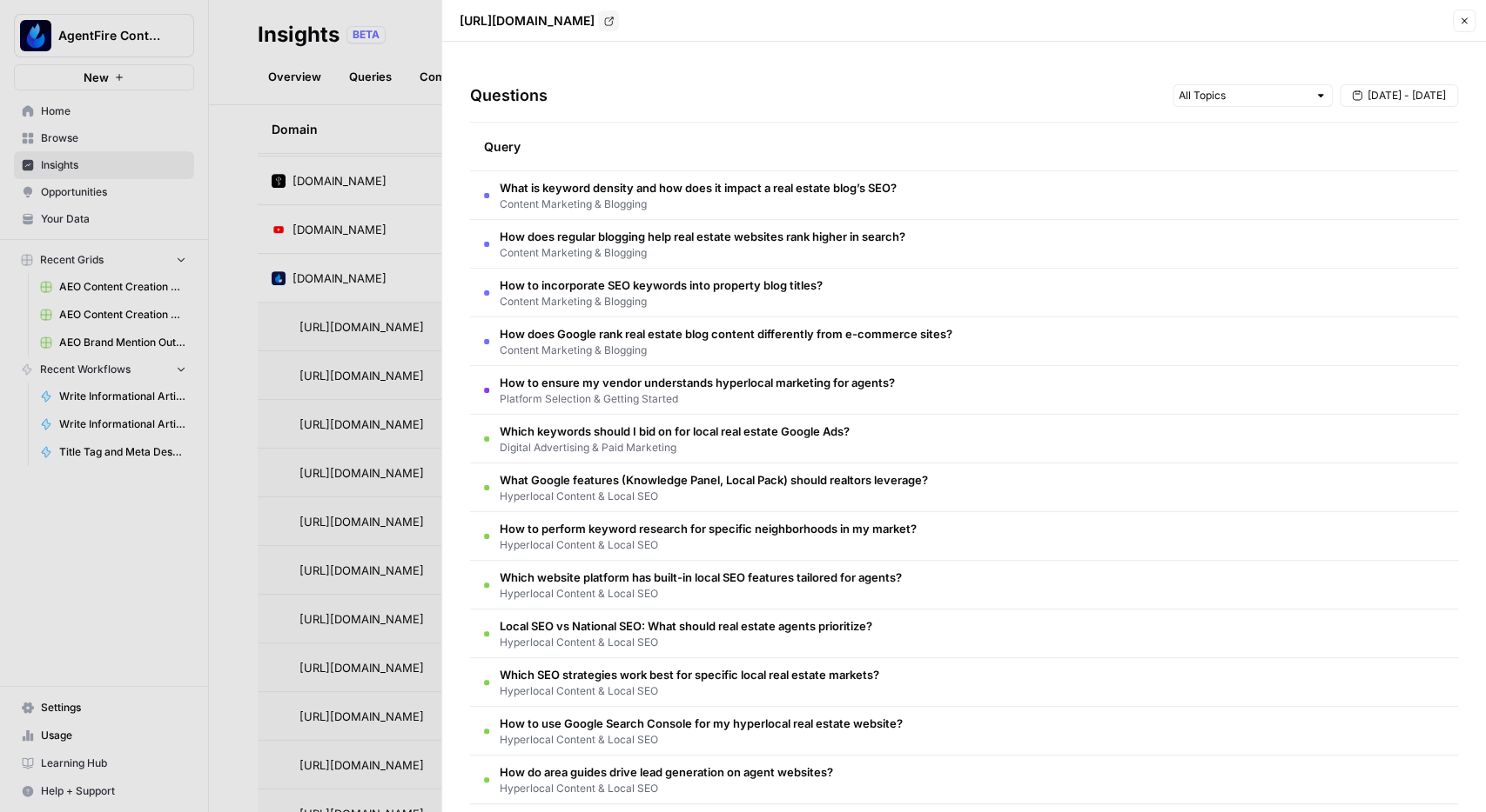
click at [601, 198] on span "Content Marketing & Blogging" at bounding box center [697, 204] width 397 height 15
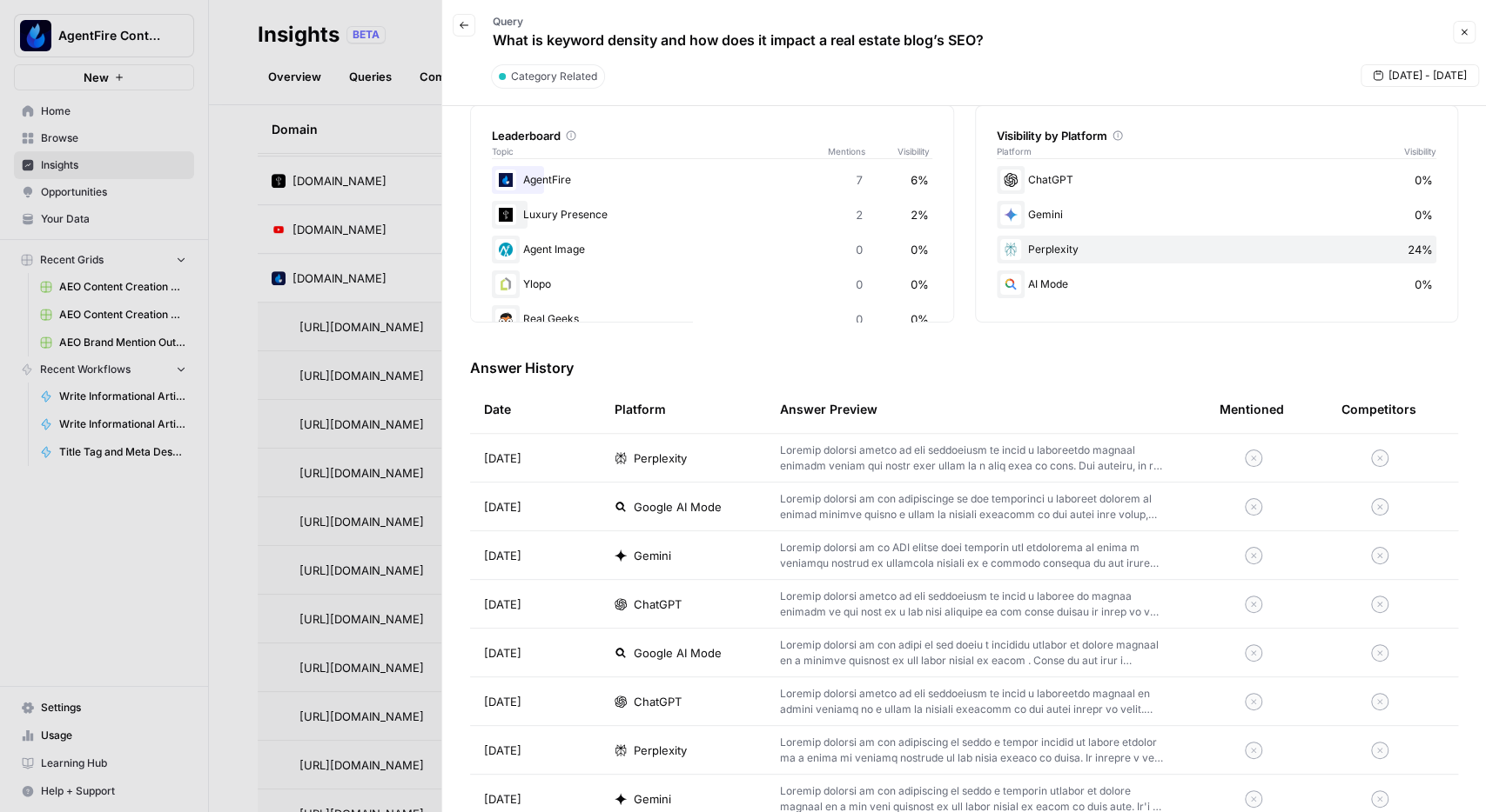
scroll to position [303, 0]
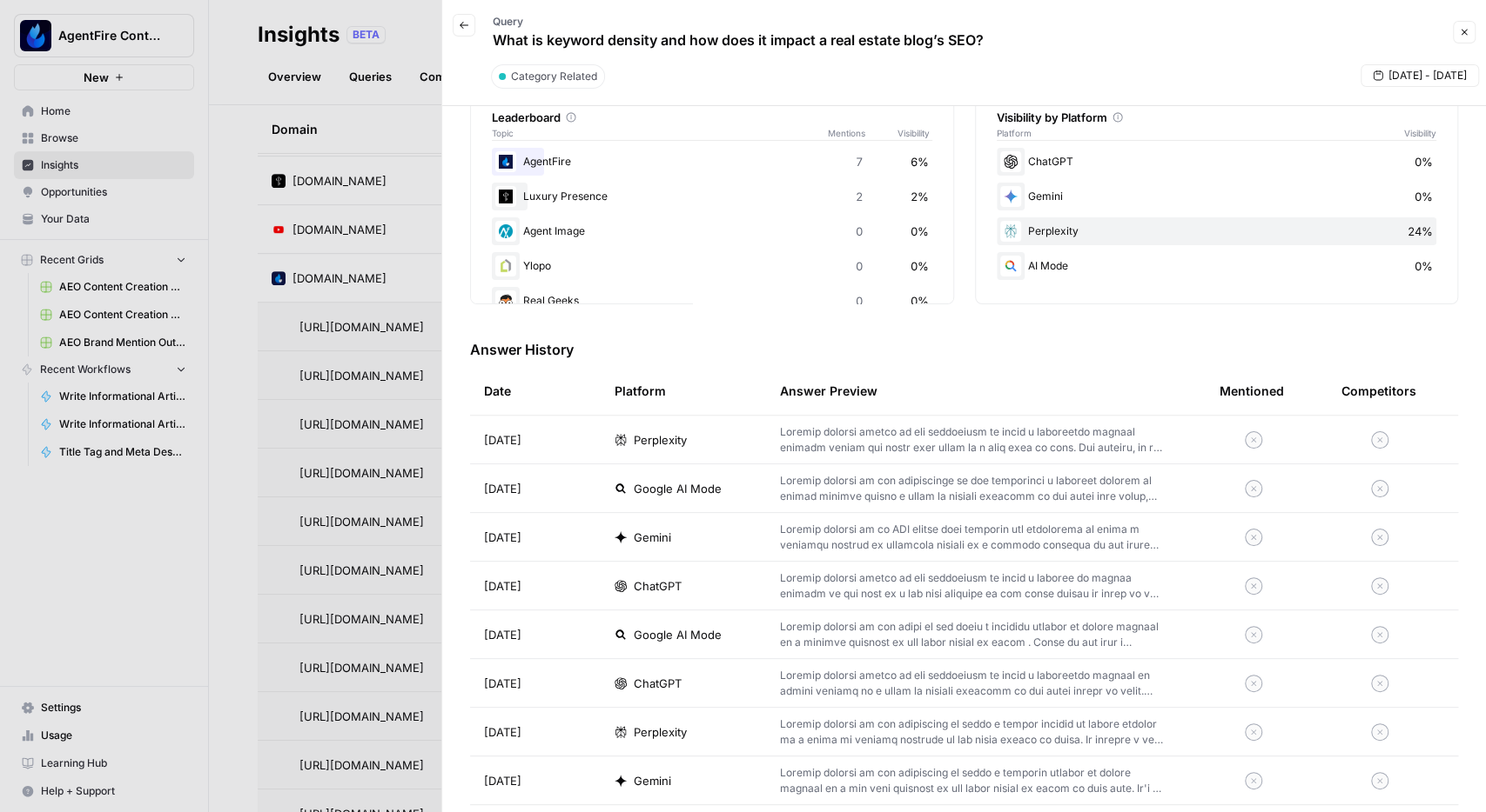
click at [901, 435] on p at bounding box center [971, 440] width 384 height 32
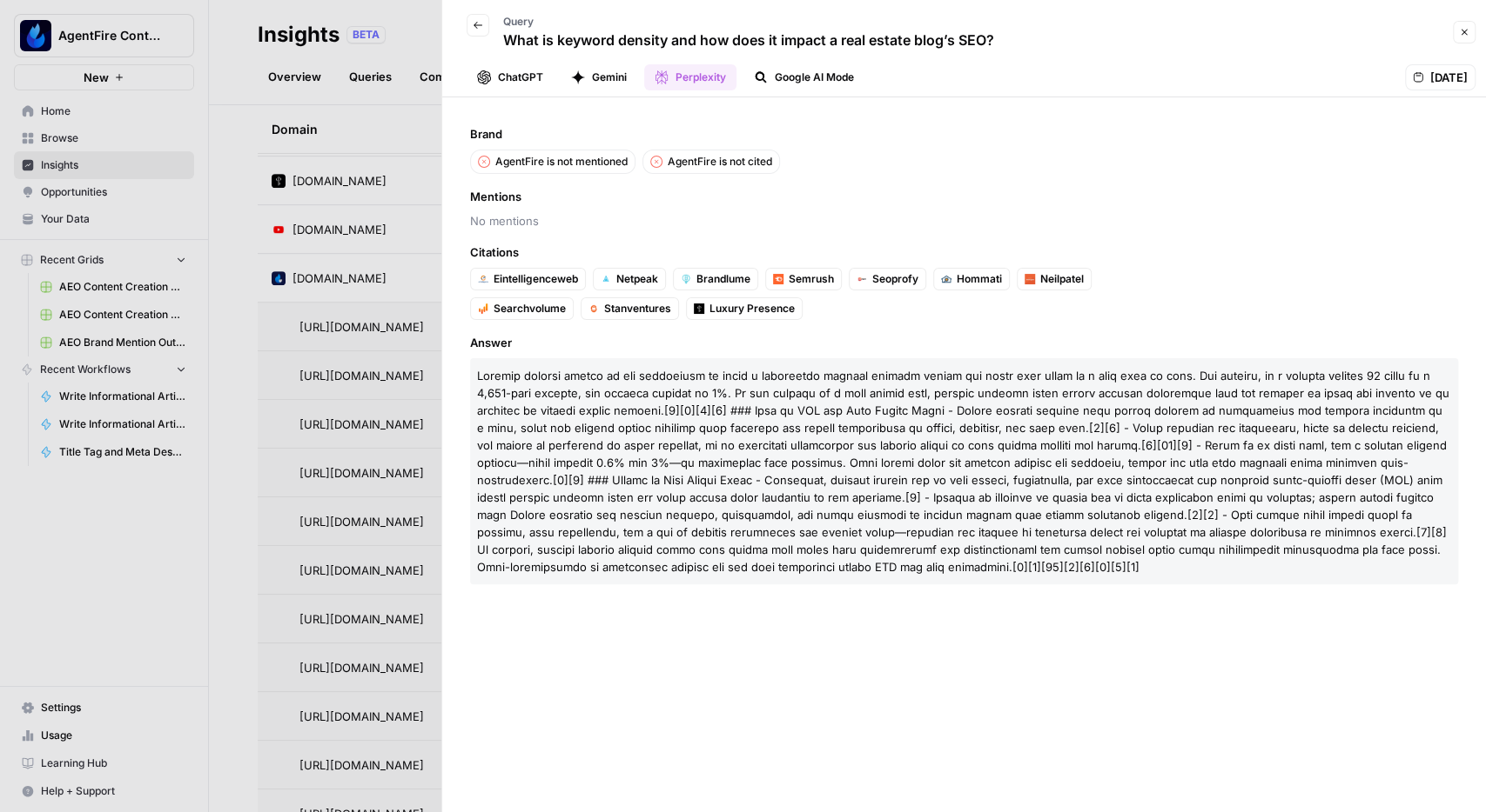
click at [1117, 693] on div "Brand AgentFire is not mentioned AgentFire is not cited Mentions No mentions Ci…" at bounding box center [964, 455] width 1044 height 715
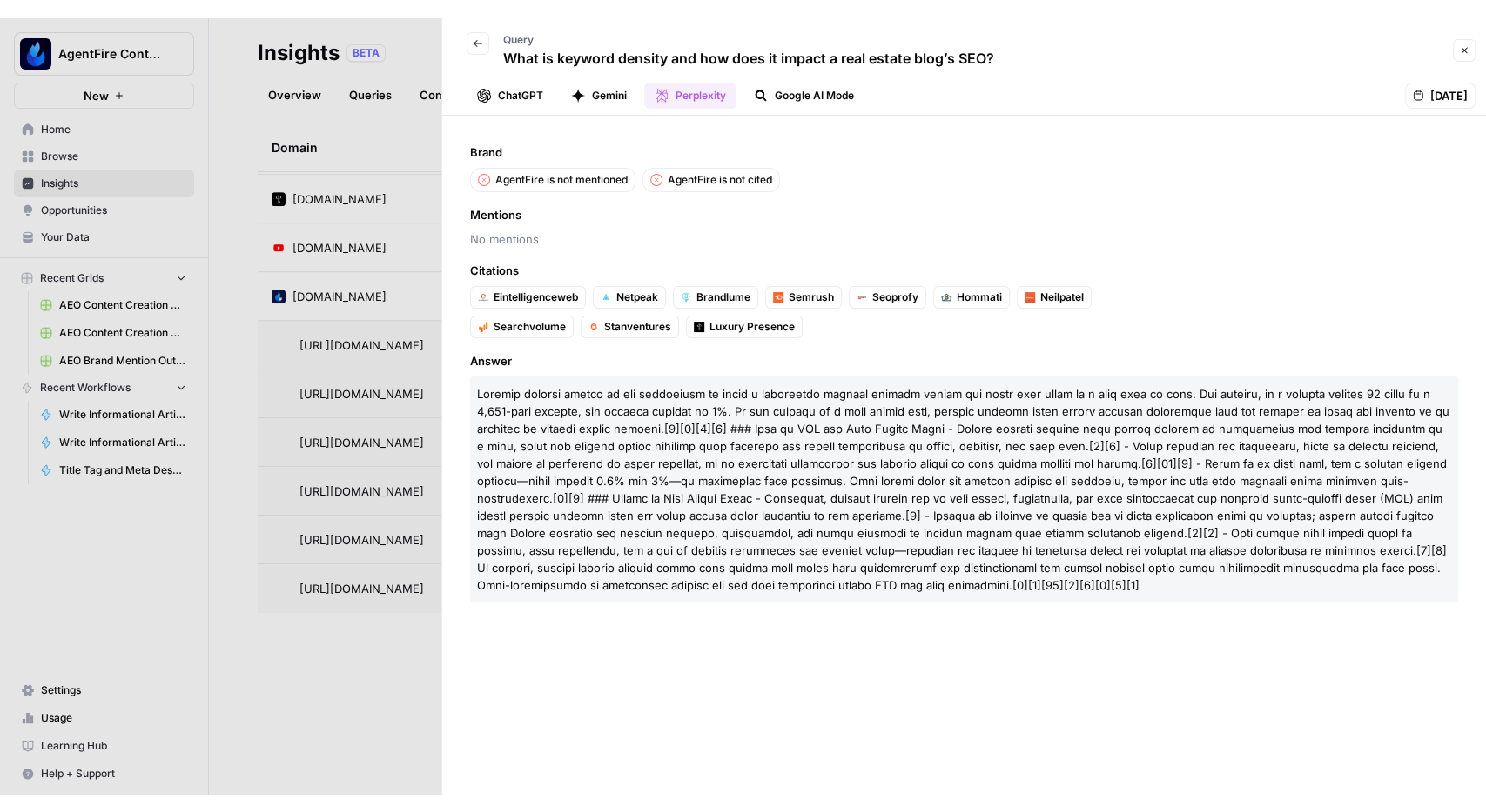
scroll to position [12, 0]
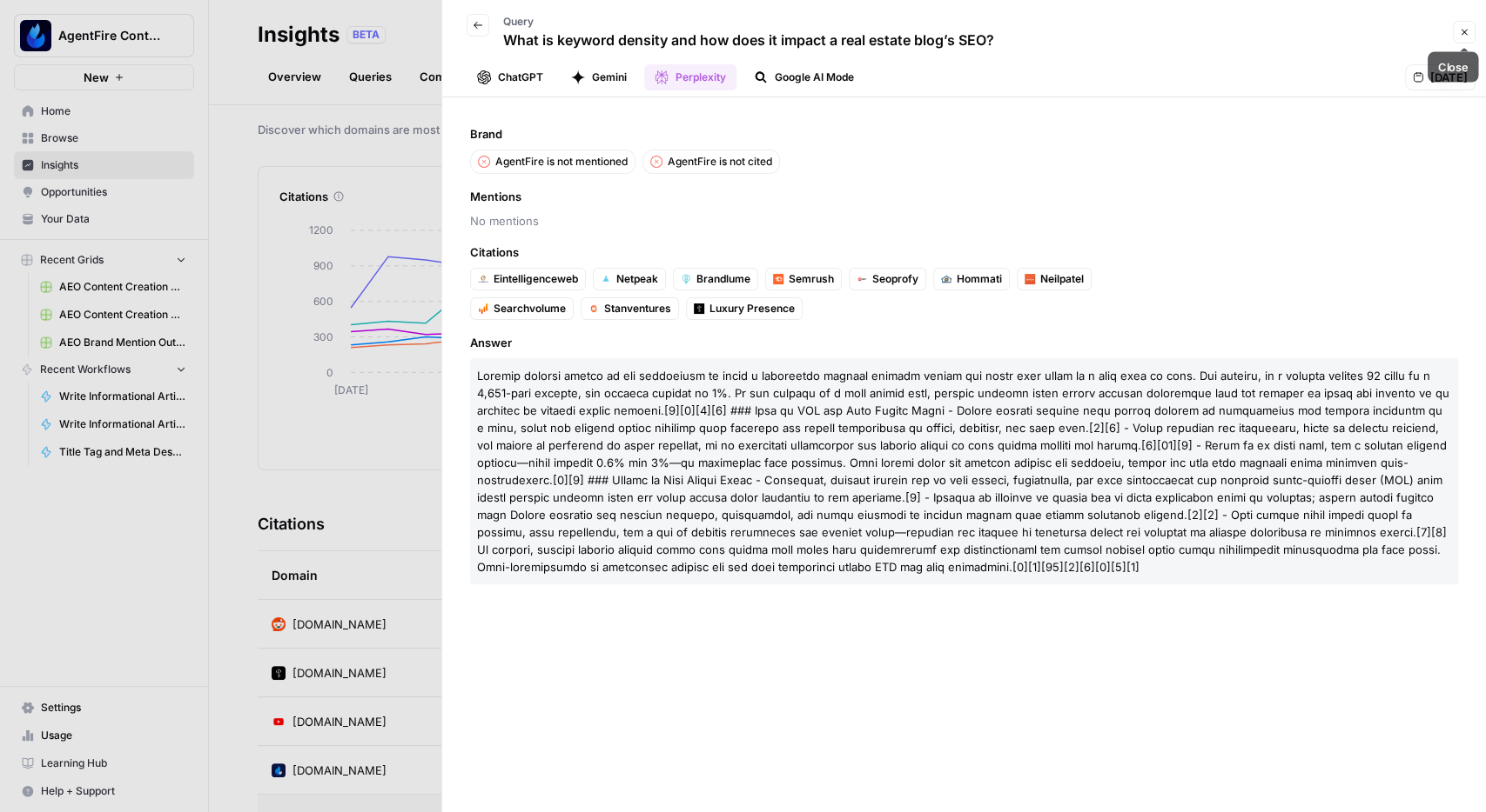
click at [1465, 25] on button "Close" at bounding box center [1463, 32] width 23 height 23
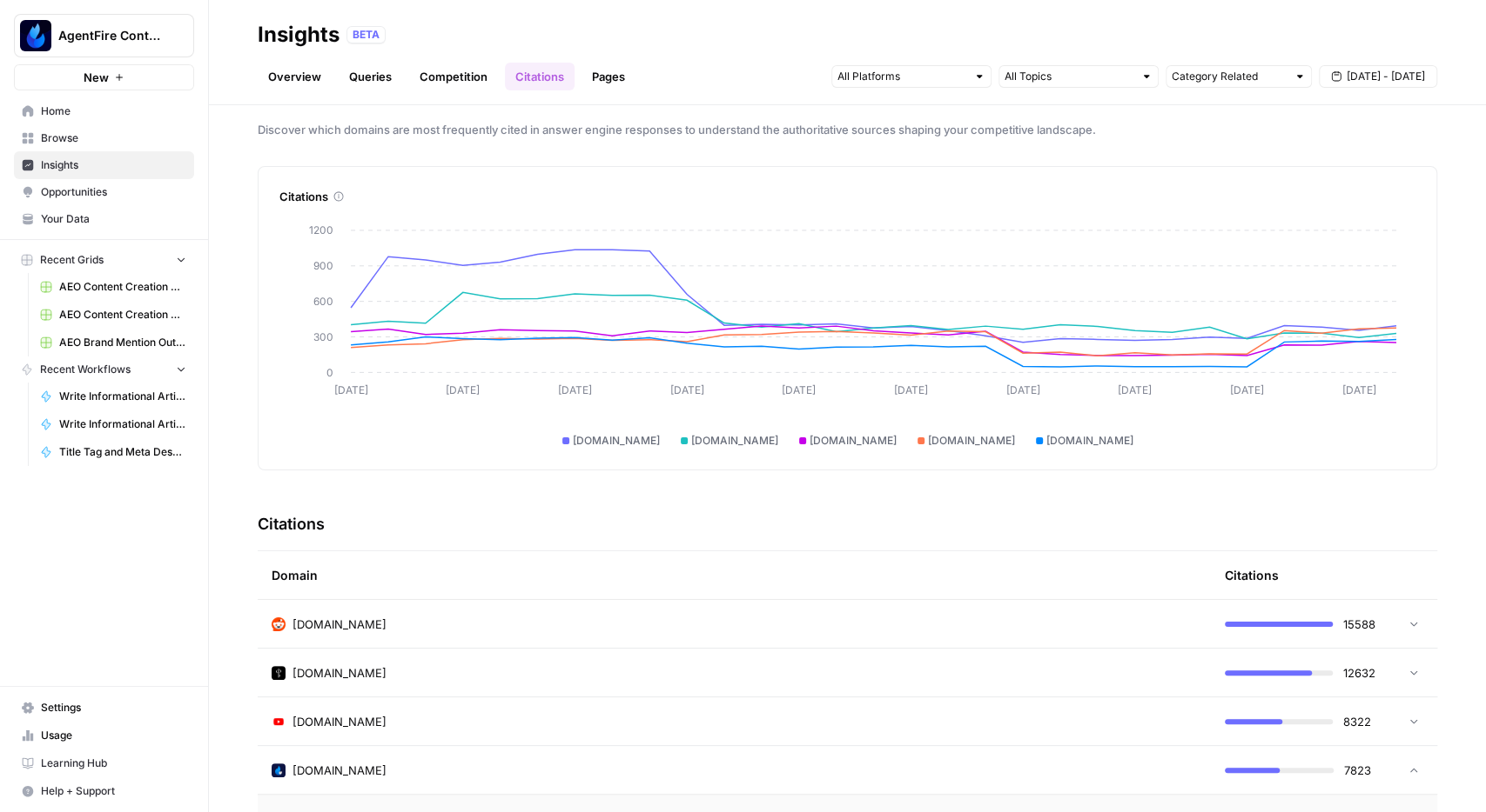
click at [371, 83] on link "Queries" at bounding box center [370, 76] width 64 height 28
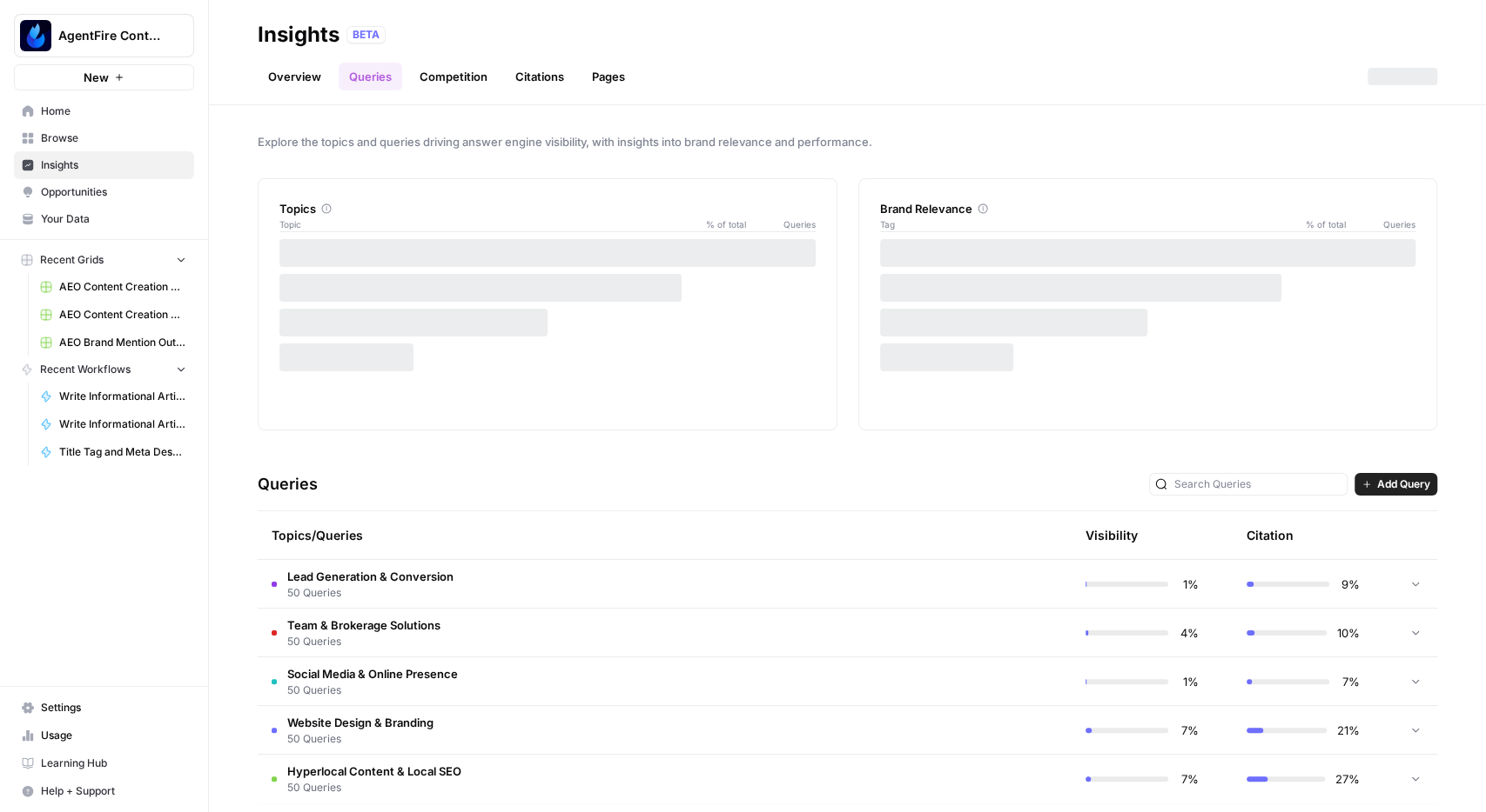
scroll to position [18, 0]
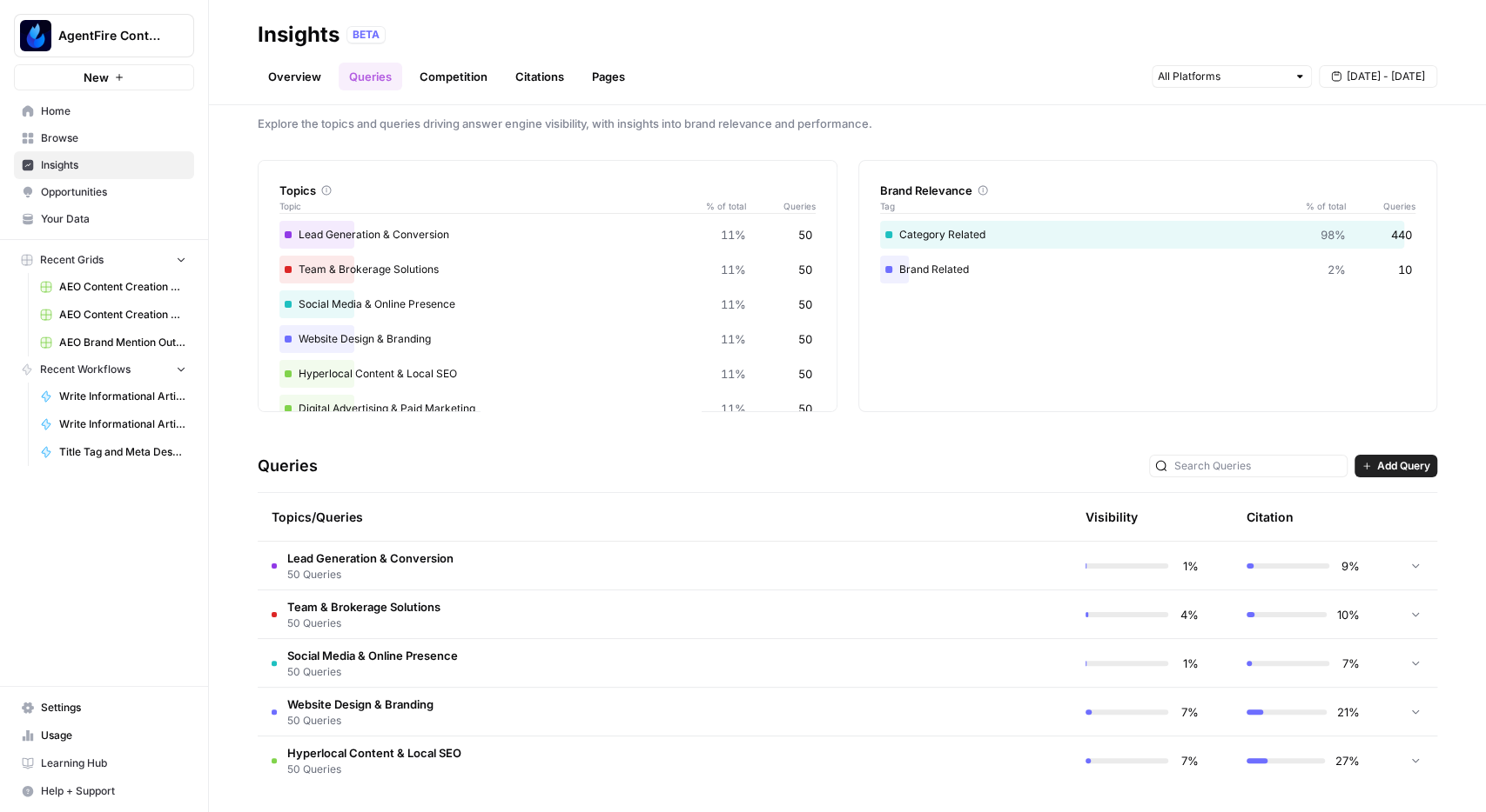
click at [463, 92] on header "Insights BETA Overview Queries Competition Citations Pages [DATE] - [DATE]" at bounding box center [847, 53] width 1276 height 105
click at [458, 77] on link "Competition" at bounding box center [454, 76] width 89 height 28
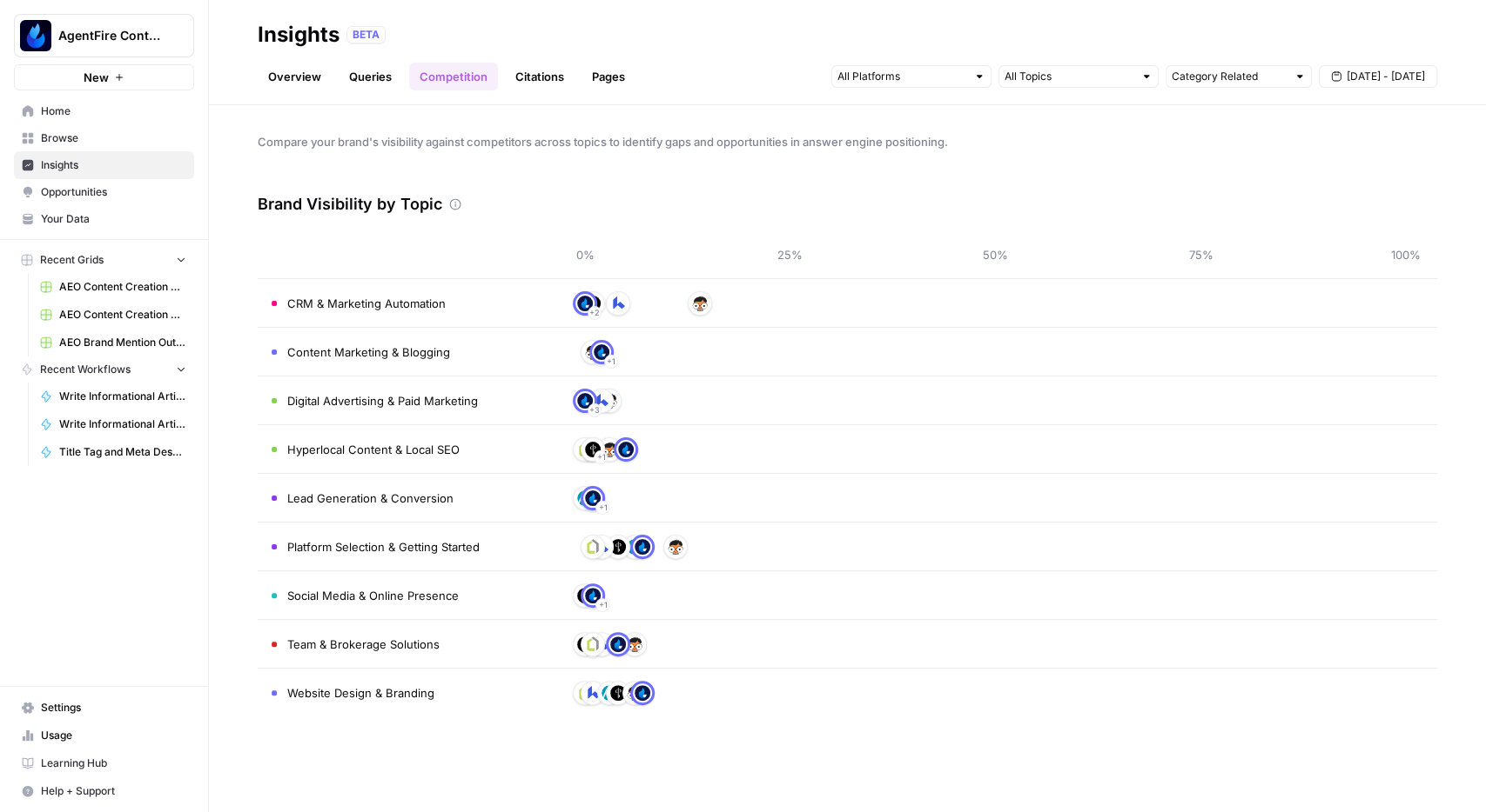
click at [300, 75] on link "Overview" at bounding box center [294, 76] width 74 height 28
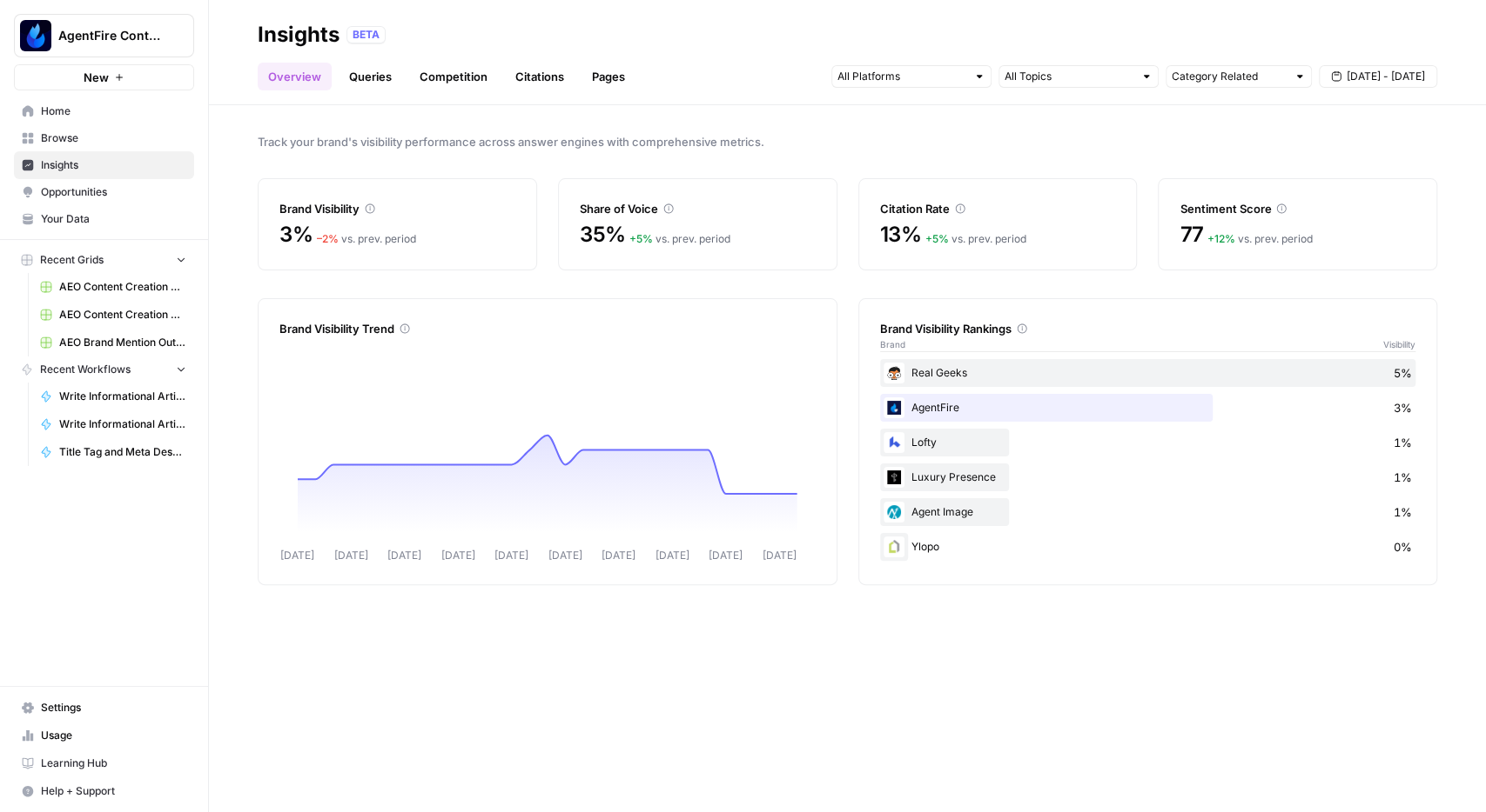
click at [454, 83] on link "Competition" at bounding box center [454, 76] width 89 height 28
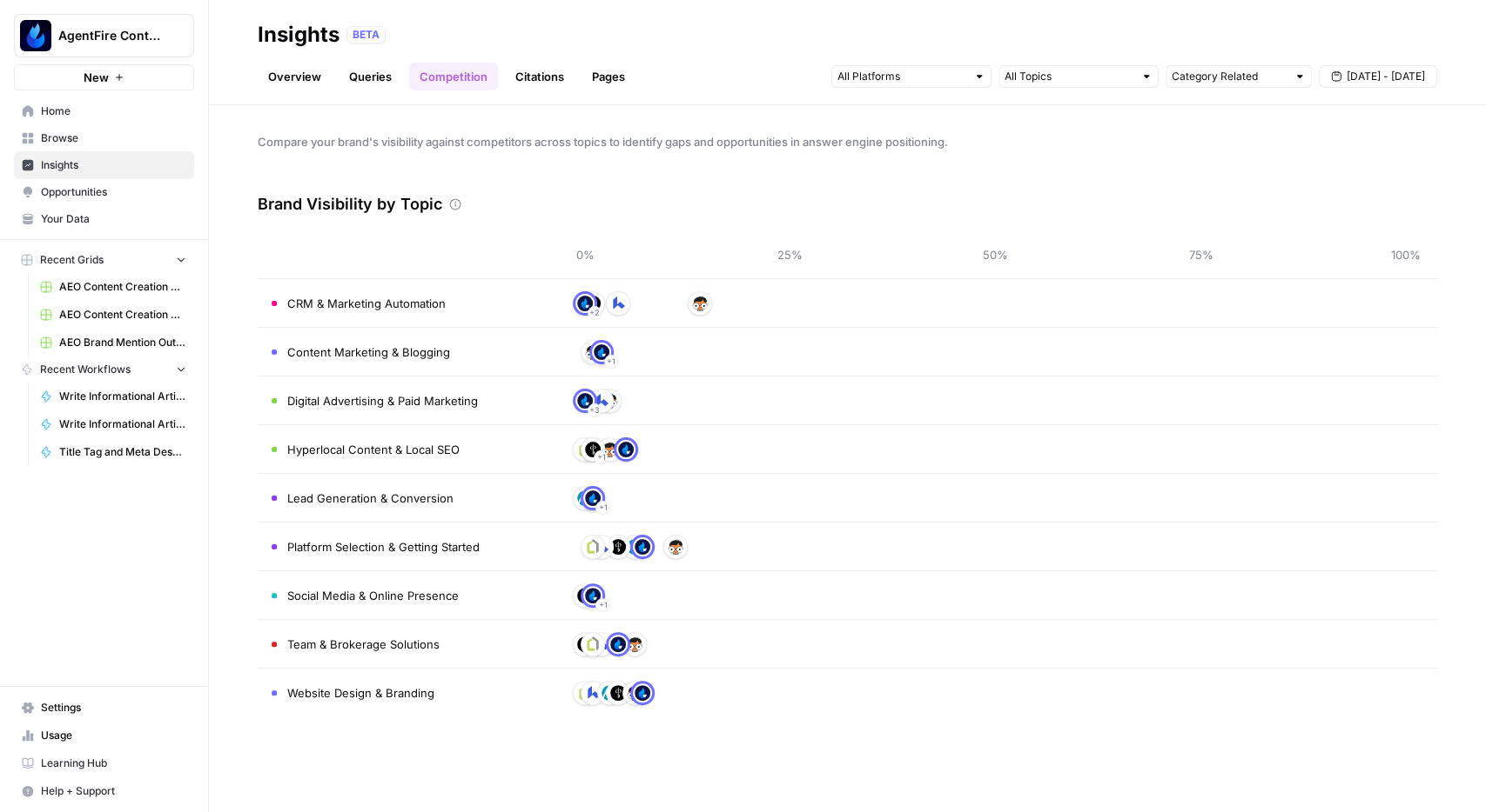
drag, startPoint x: 291, startPoint y: 451, endPoint x: 465, endPoint y: 454, distance: 174.0
click at [459, 454] on span "Hyperlocal Content & Local SEO" at bounding box center [373, 449] width 172 height 17
click at [668, 200] on div "Brand Visibility by Topic" at bounding box center [847, 205] width 1179 height 53
click at [302, 73] on link "Overview" at bounding box center [294, 76] width 74 height 28
